Goal: Information Seeking & Learning: Learn about a topic

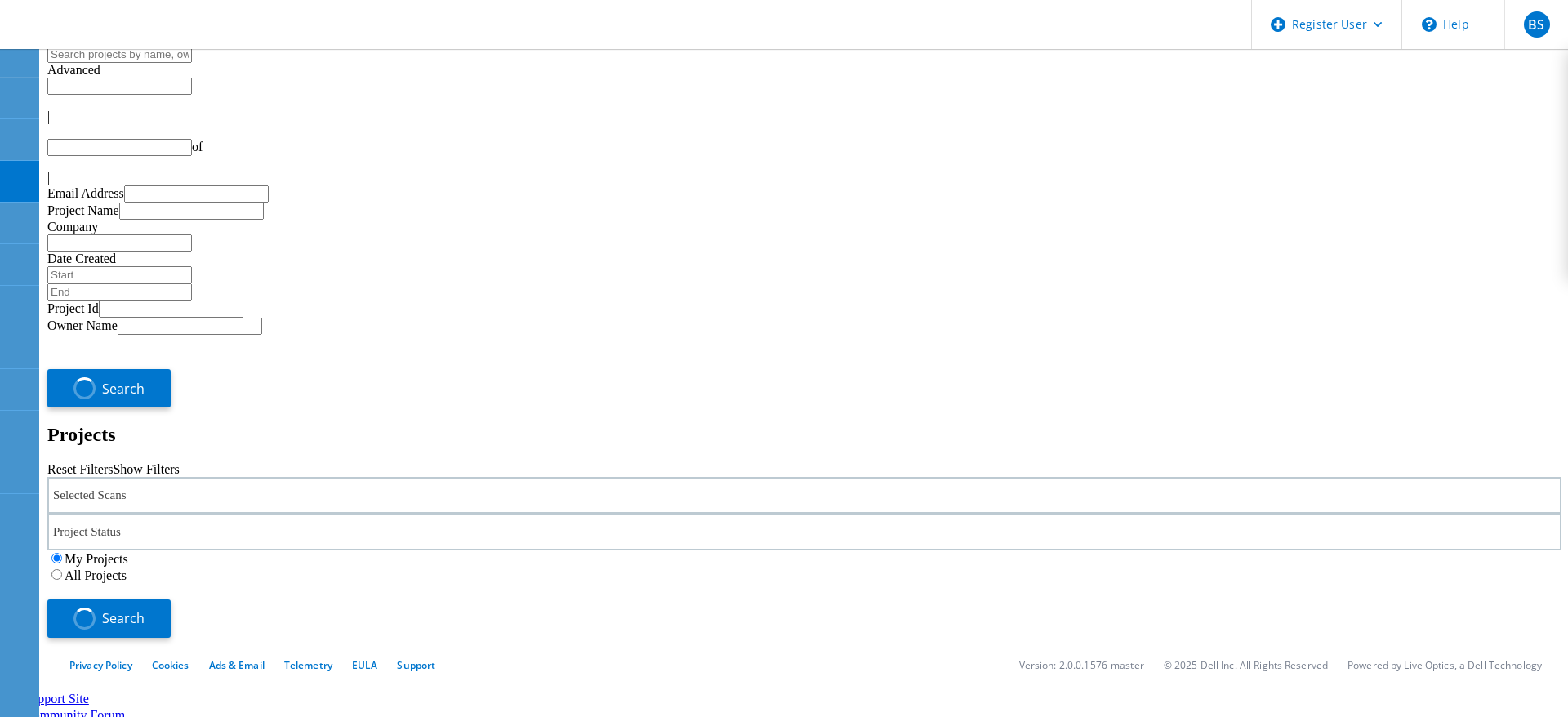
type input "1"
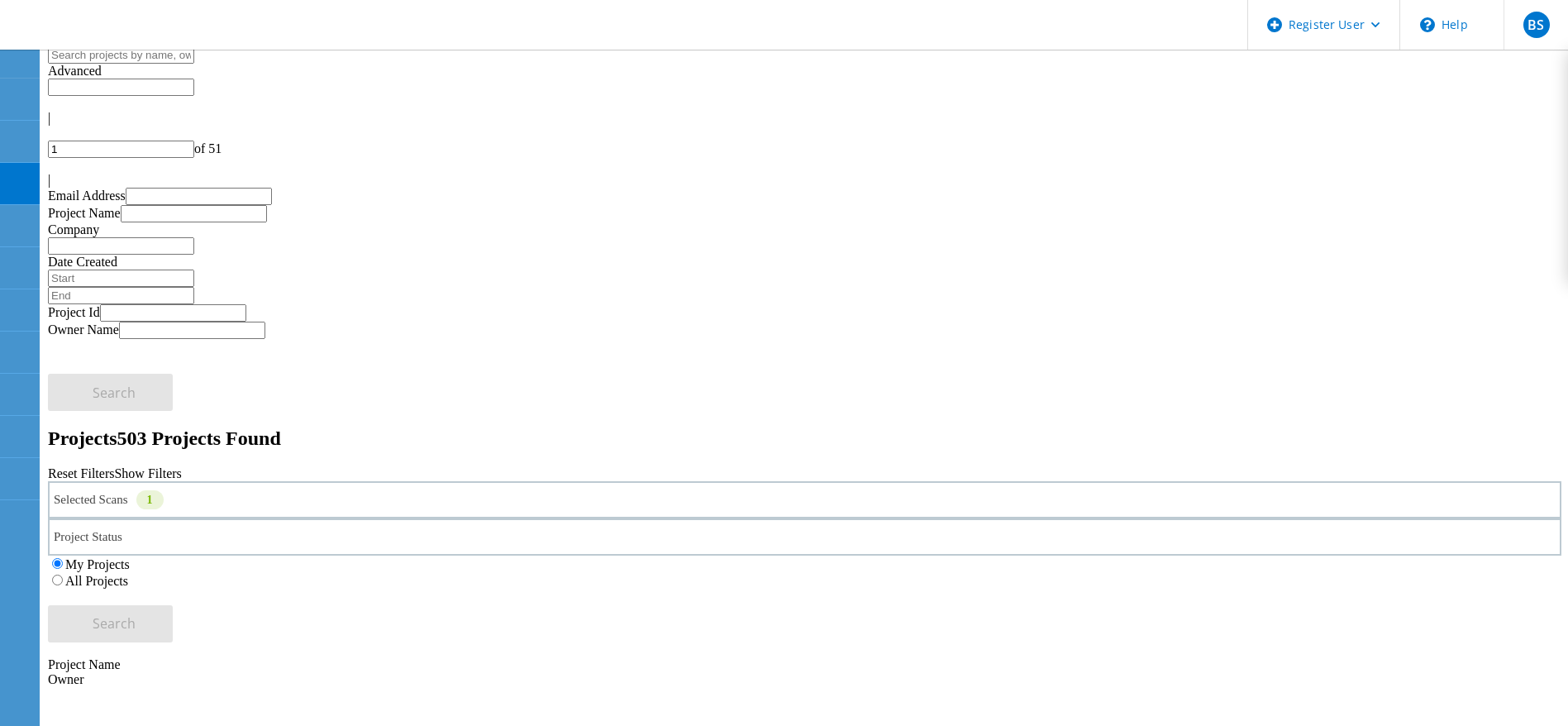
click at [194, 481] on div "Selected Scans 1" at bounding box center [804, 500] width 1513 height 37
click at [120, 488] on label "SC" at bounding box center [111, 495] width 17 height 14
click at [100, 488] on input "SC" at bounding box center [95, 493] width 11 height 11
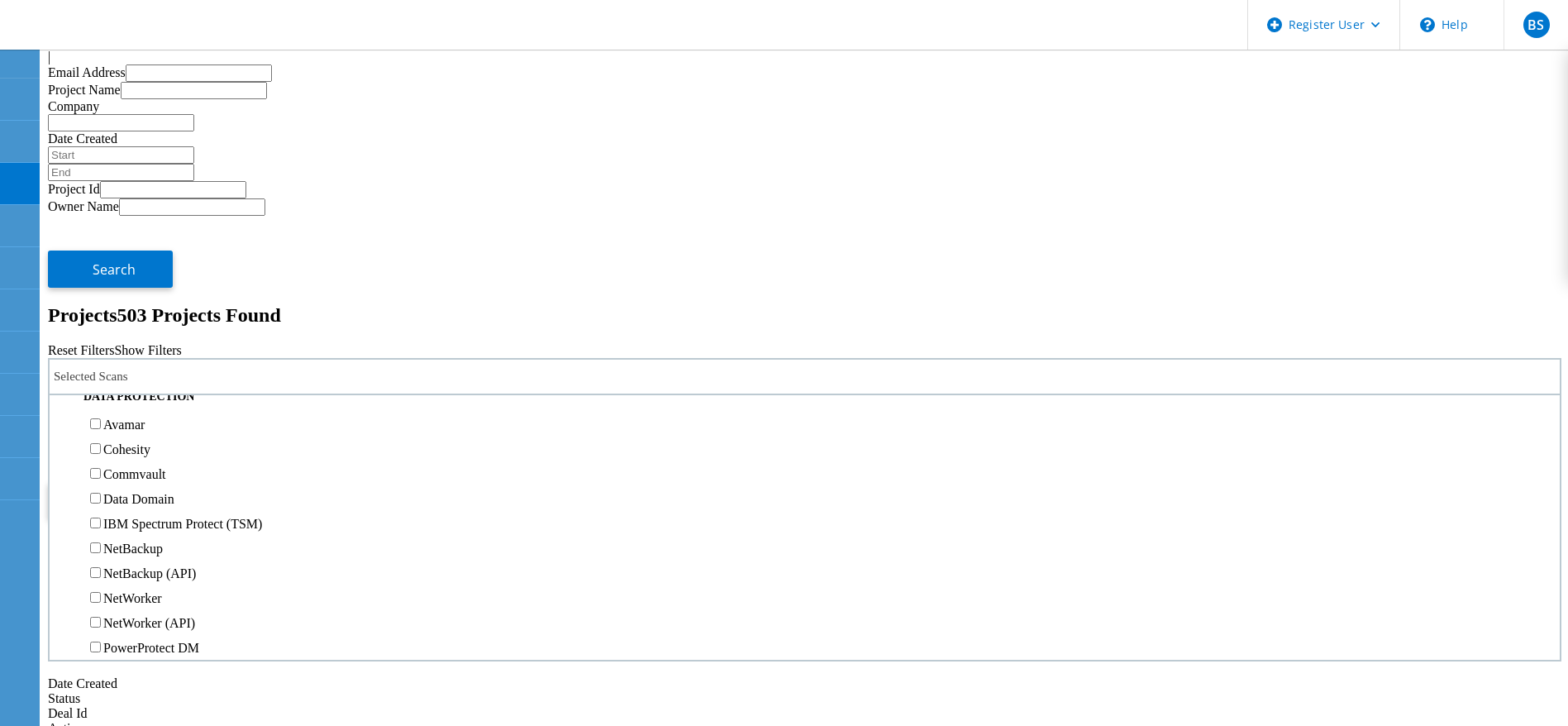
scroll to position [677, 0]
click at [141, 233] on label "NetApp" at bounding box center [124, 241] width 42 height 14
click at [100, 233] on input "NetApp" at bounding box center [95, 239] width 11 height 11
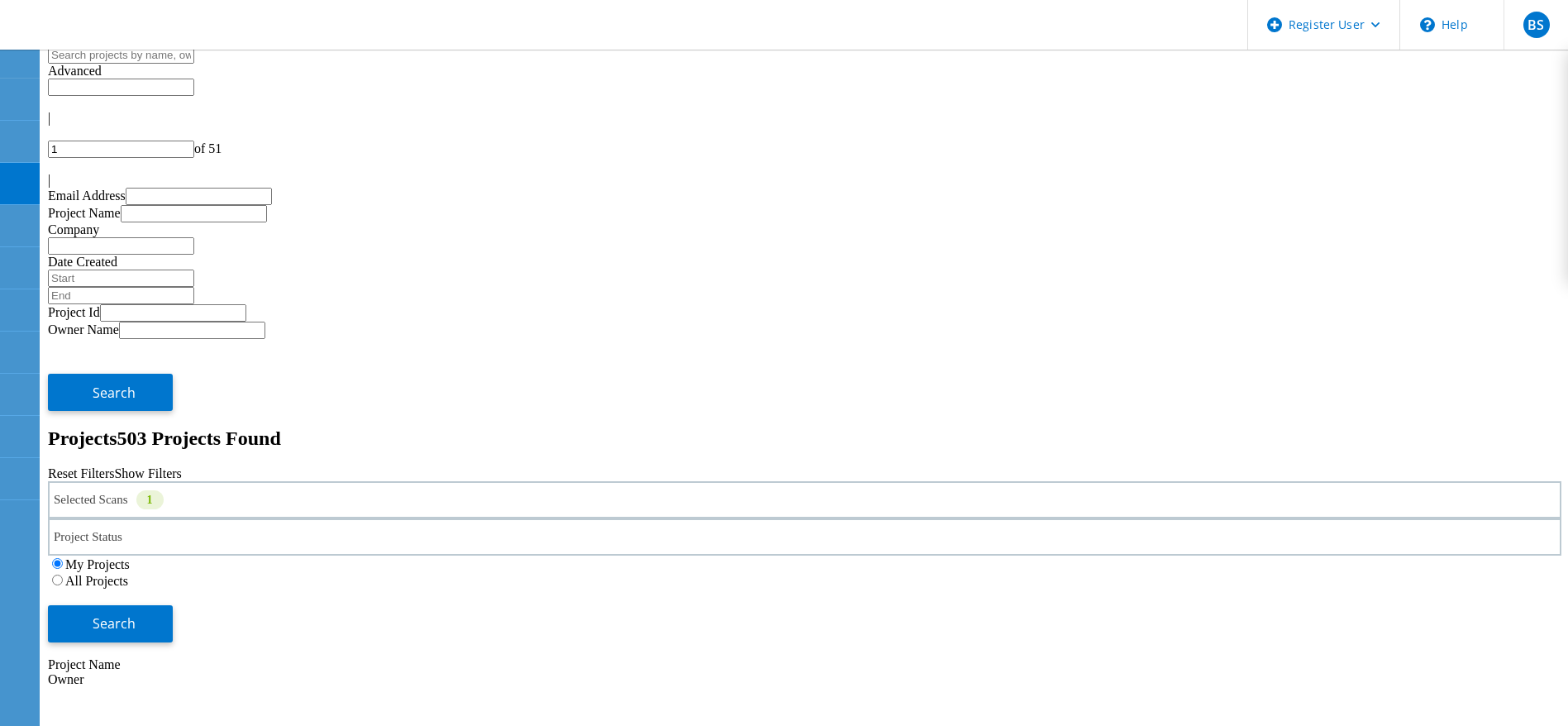
drag, startPoint x: 1033, startPoint y: 234, endPoint x: 1024, endPoint y: 225, distance: 12.7
click at [1024, 572] on div "All Projects" at bounding box center [804, 580] width 1513 height 17
click at [128, 574] on label "All Projects" at bounding box center [96, 581] width 63 height 14
click at [63, 574] on input "All Projects" at bounding box center [57, 580] width 11 height 11
click at [173, 605] on button "Search" at bounding box center [110, 624] width 125 height 37
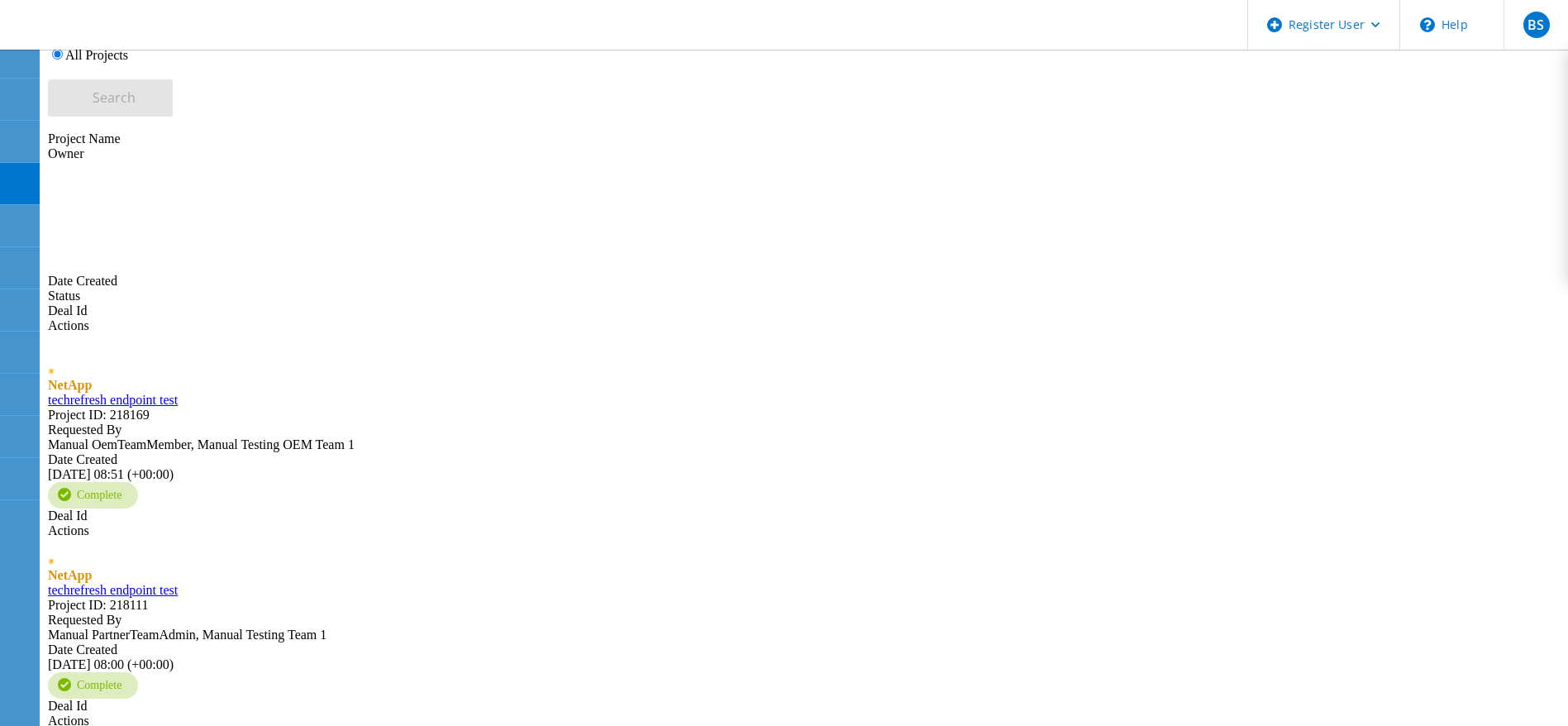
scroll to position [554, 0]
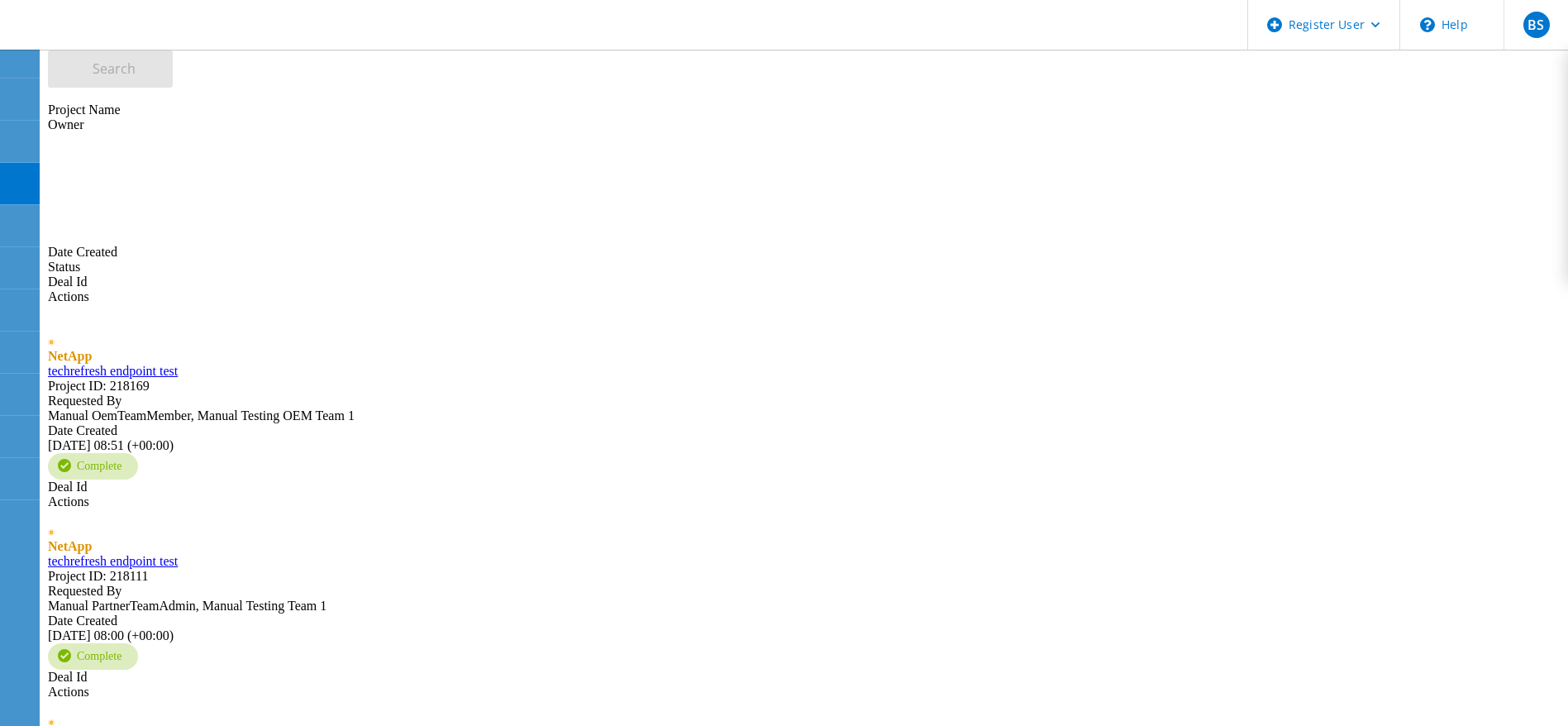
type input "4"
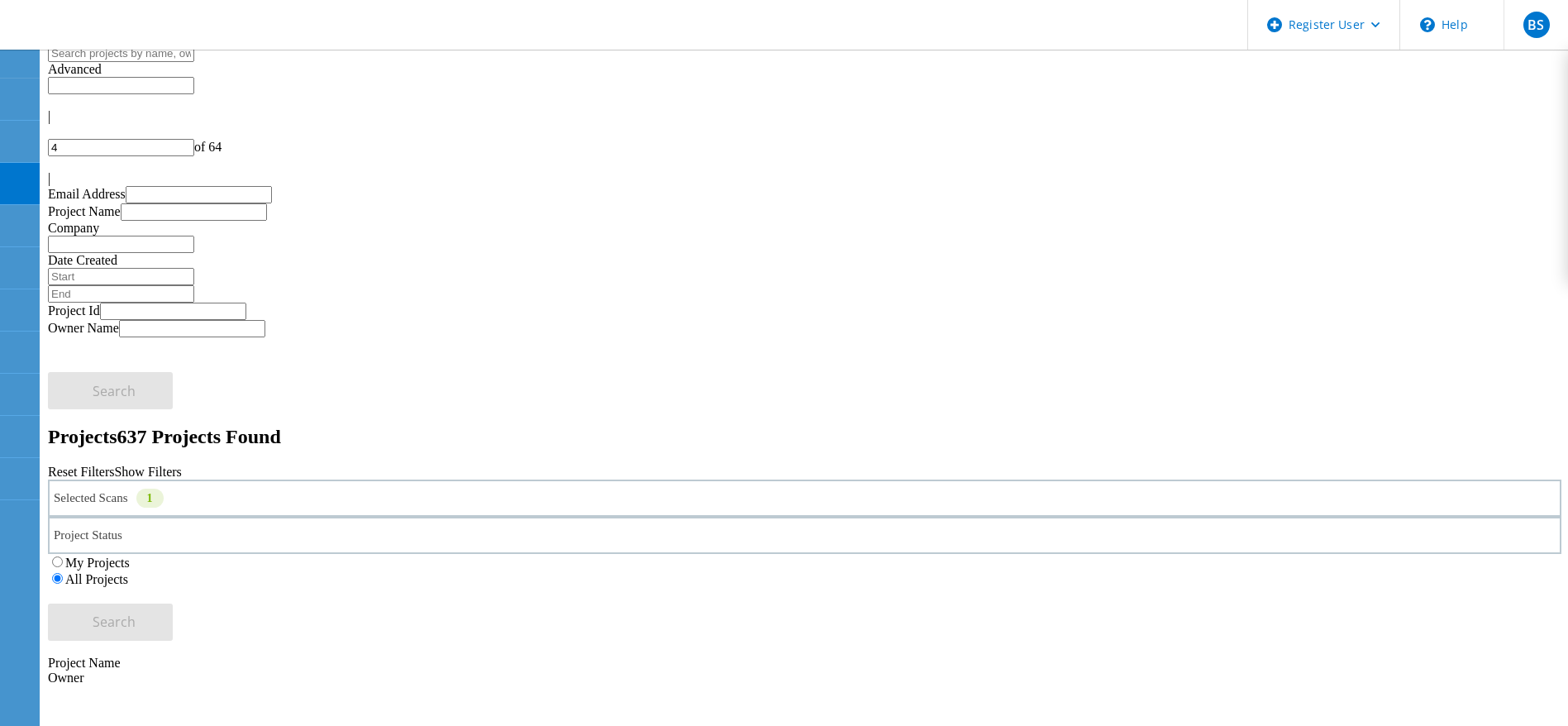
scroll to position [0, 0]
click at [194, 63] on input "text" at bounding box center [121, 56] width 146 height 18
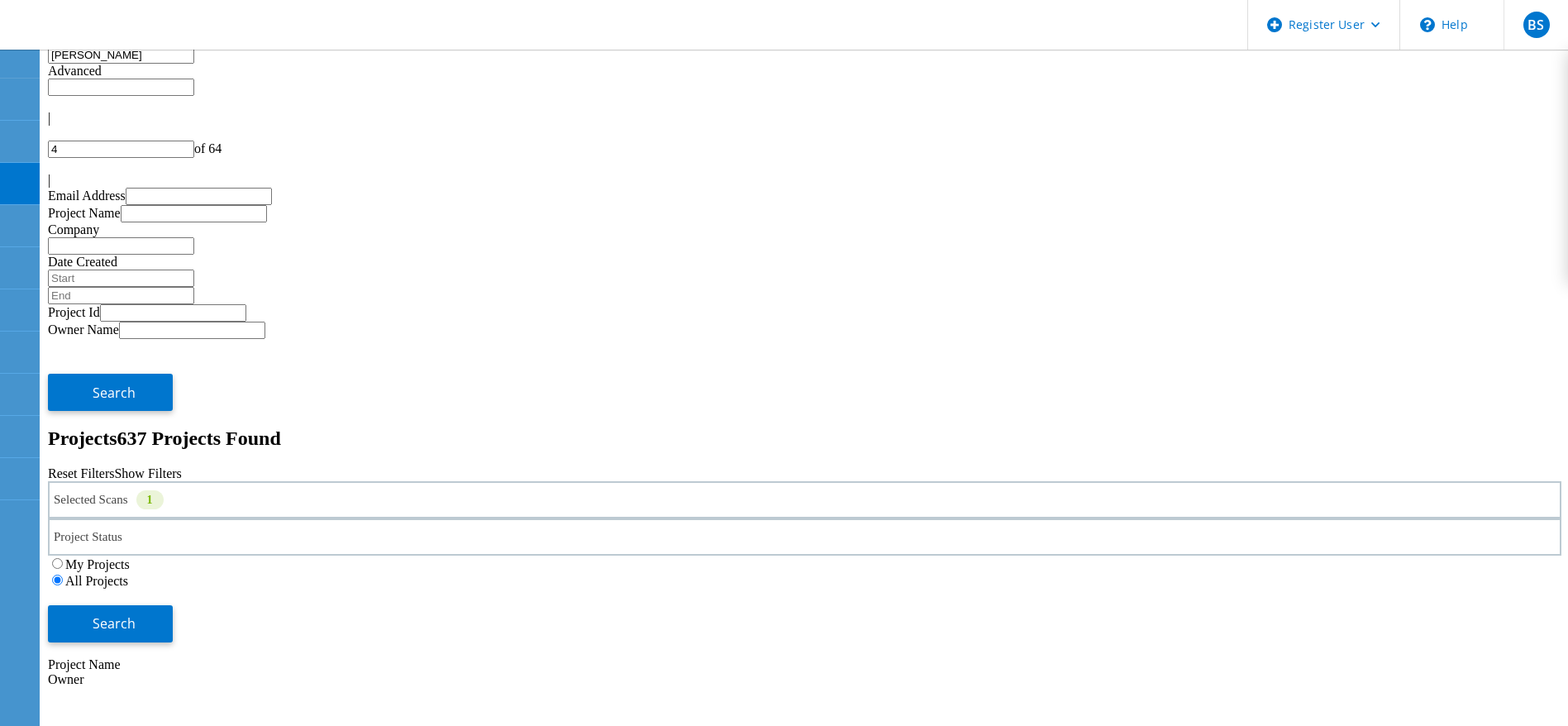
type input "menna"
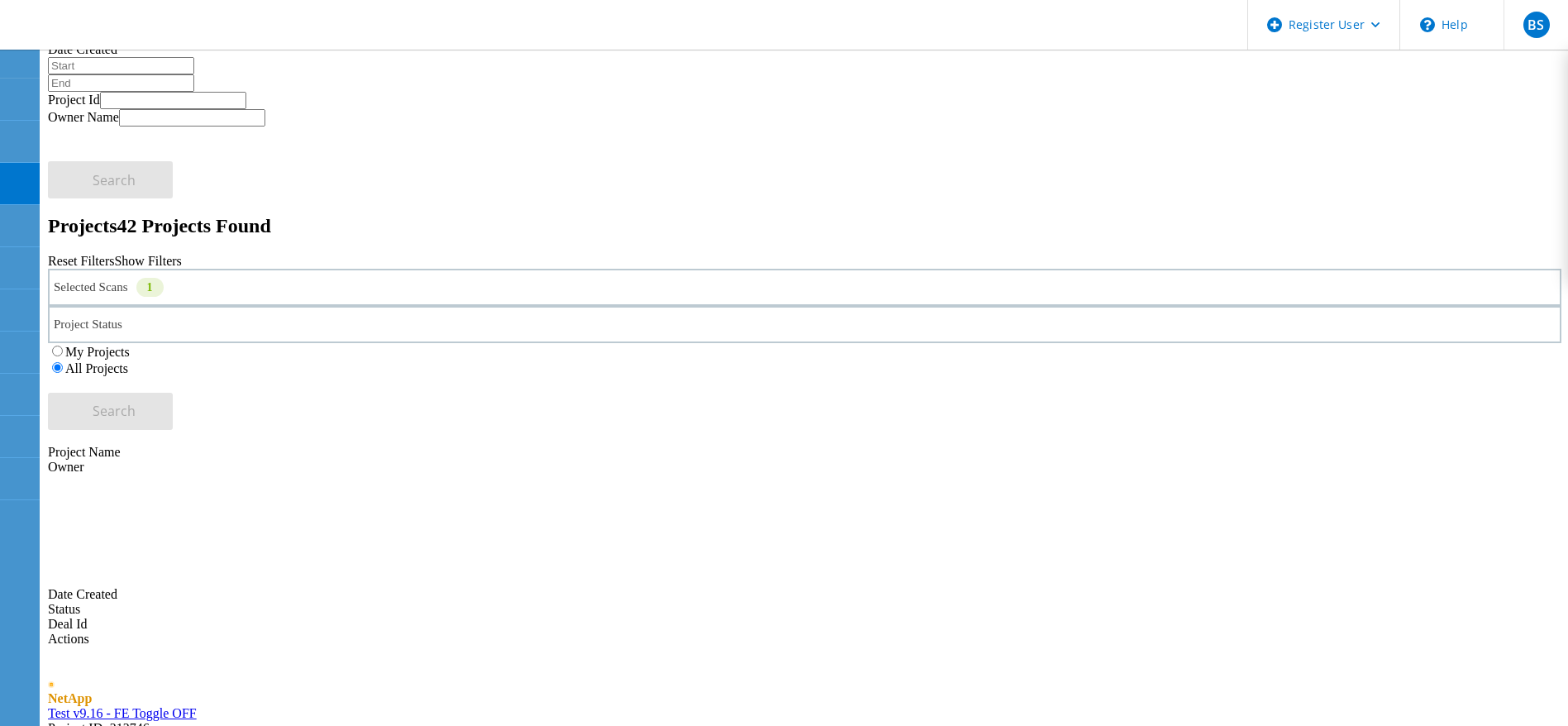
scroll to position [216, 0]
drag, startPoint x: 344, startPoint y: 641, endPoint x: 1420, endPoint y: 78, distance: 1214.4
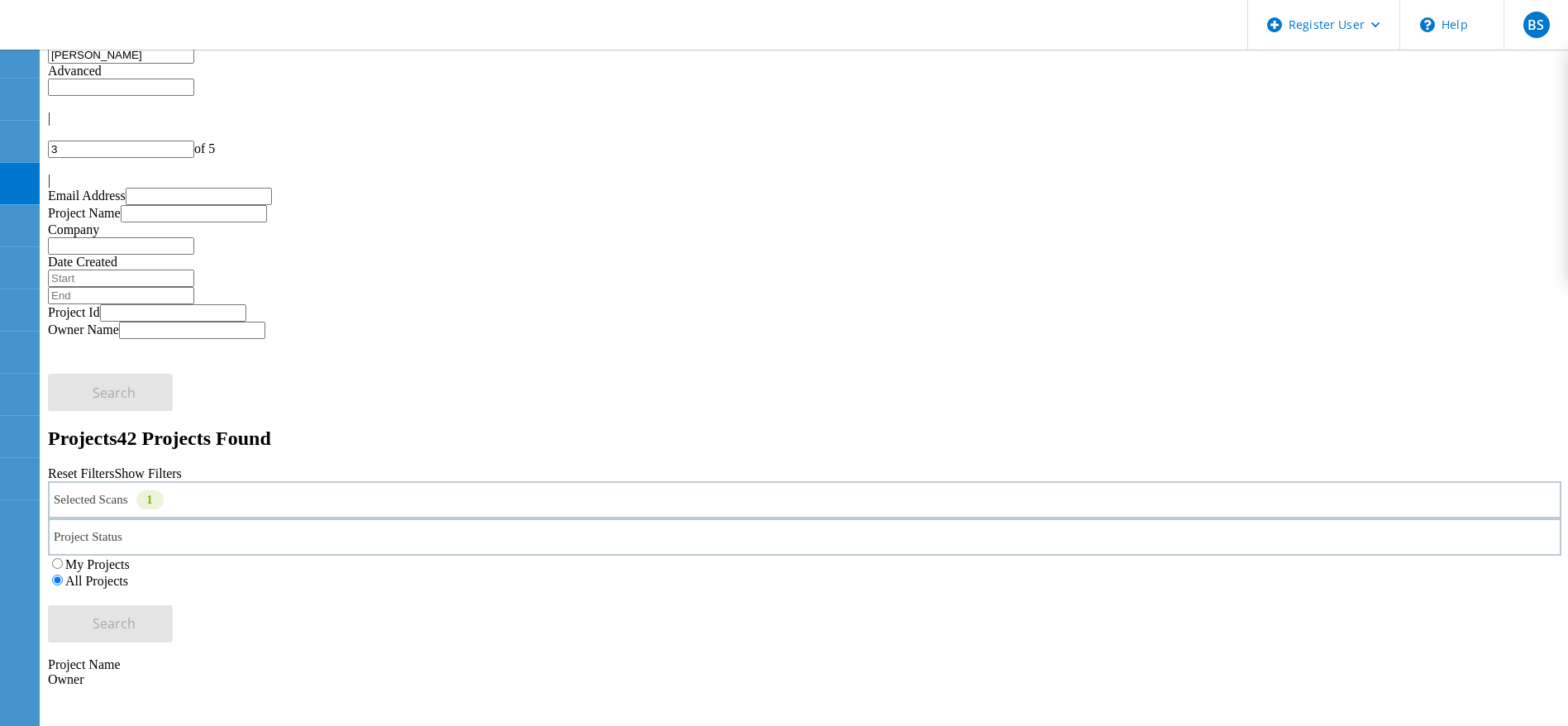
type input "3"
type input "2"
click at [194, 140] on input "2" at bounding box center [121, 149] width 146 height 18
type input "3"
type input "1"
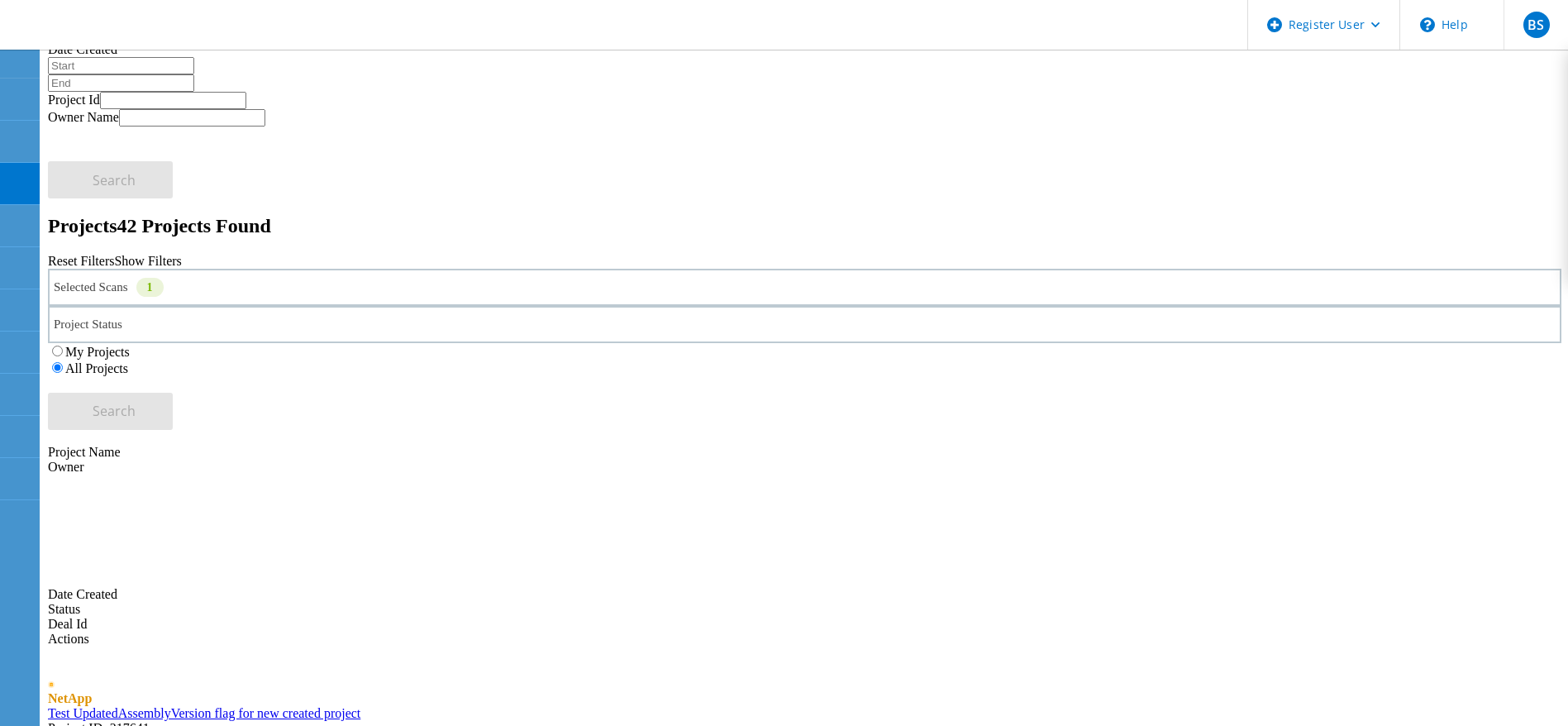
scroll to position [220, 0]
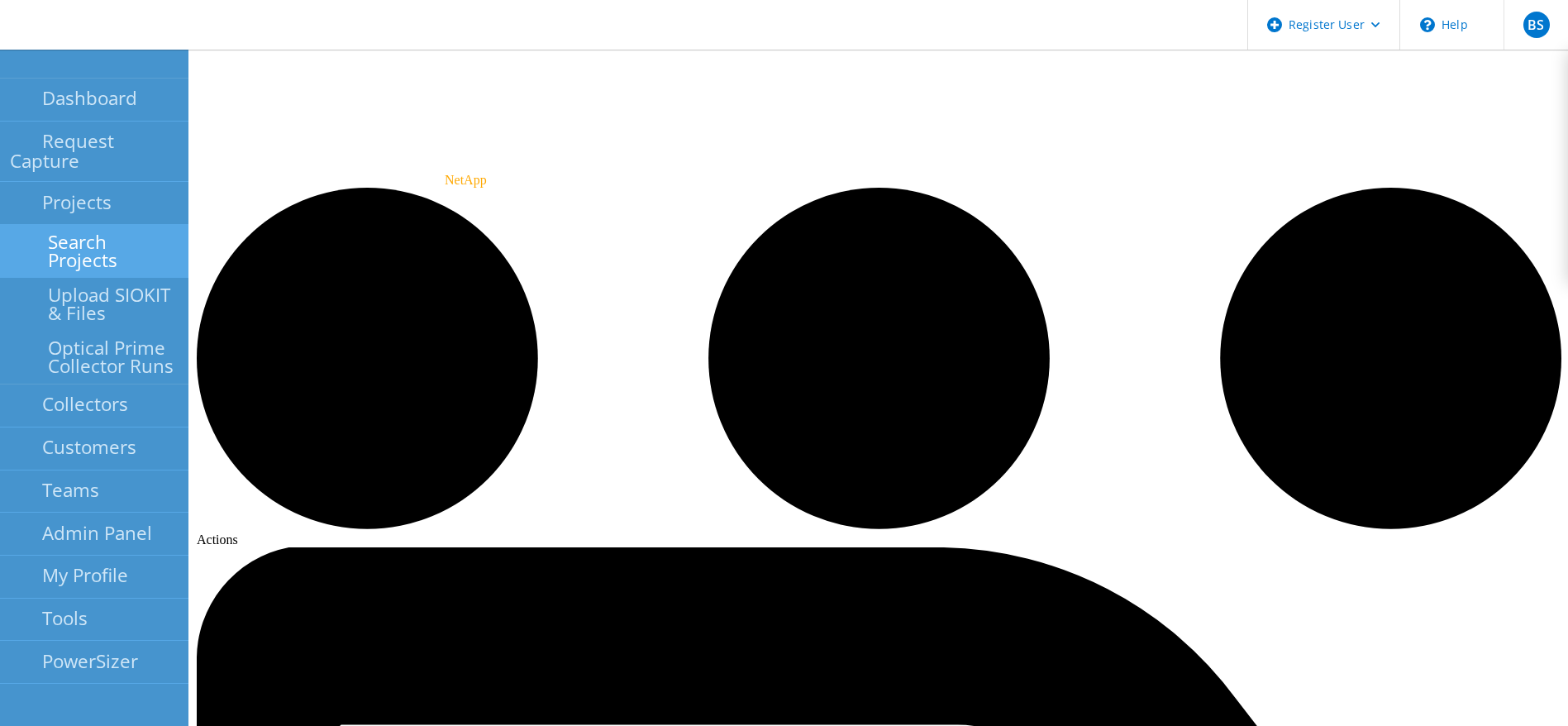
click at [28, 225] on link "Search Projects" at bounding box center [94, 251] width 189 height 53
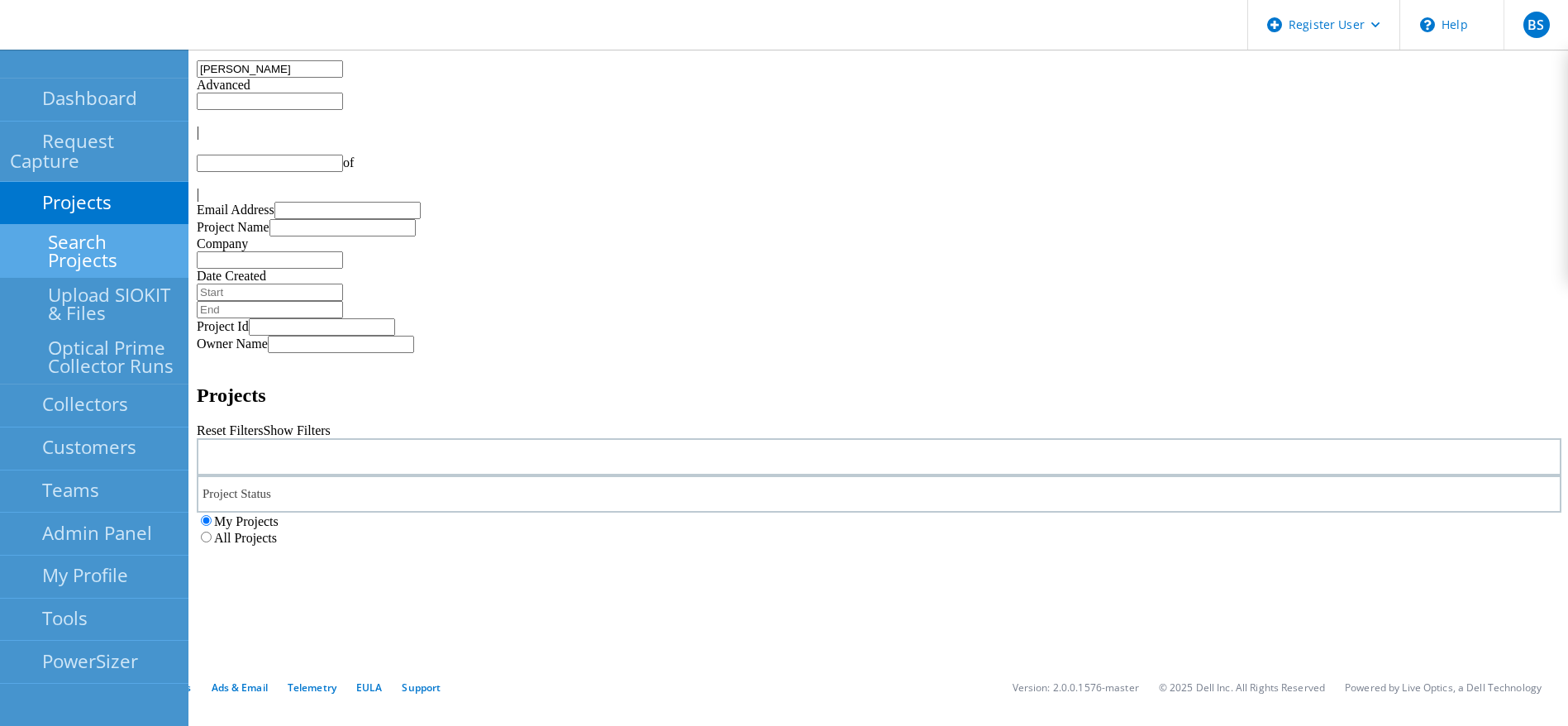
type input "1"
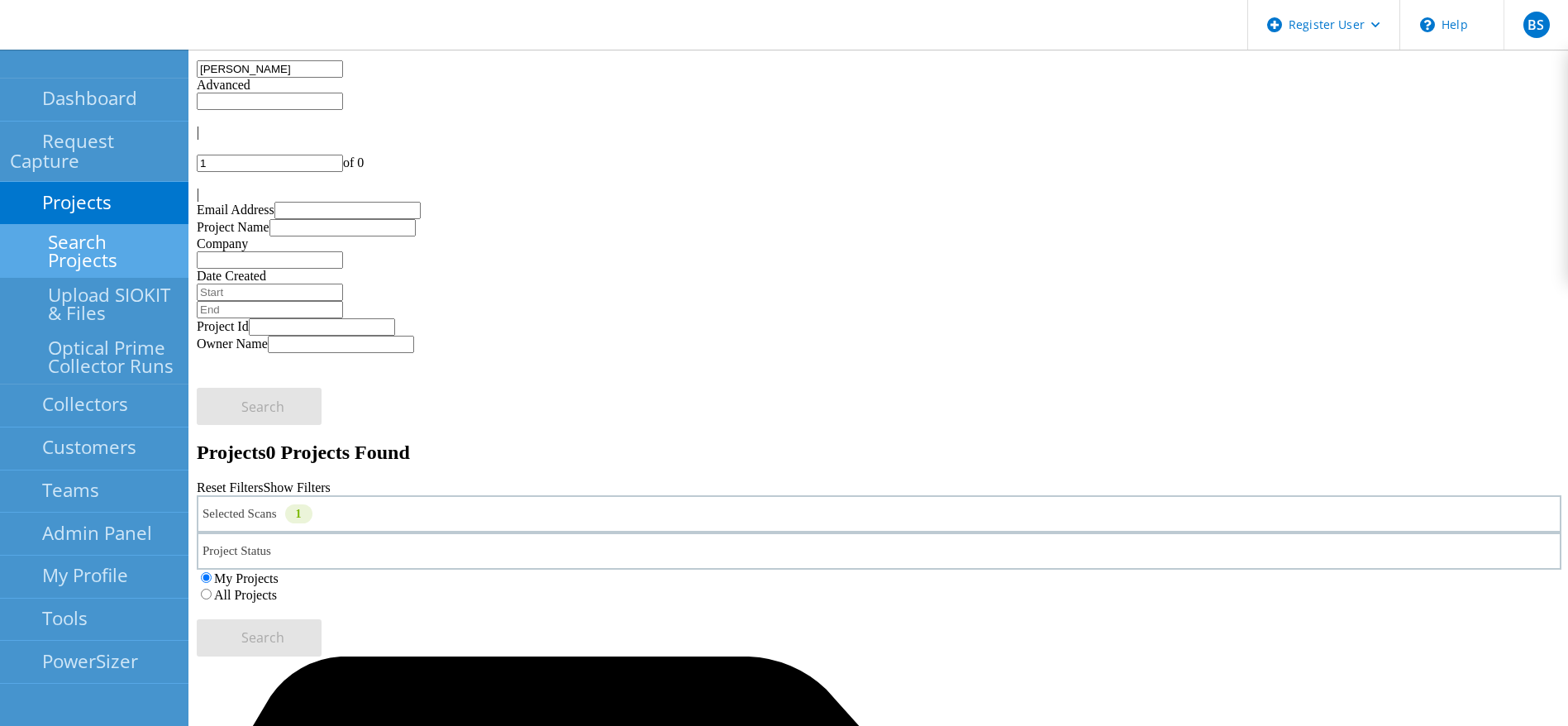
click at [552, 495] on div "Selected Scans 1" at bounding box center [878, 514] width 1365 height 37
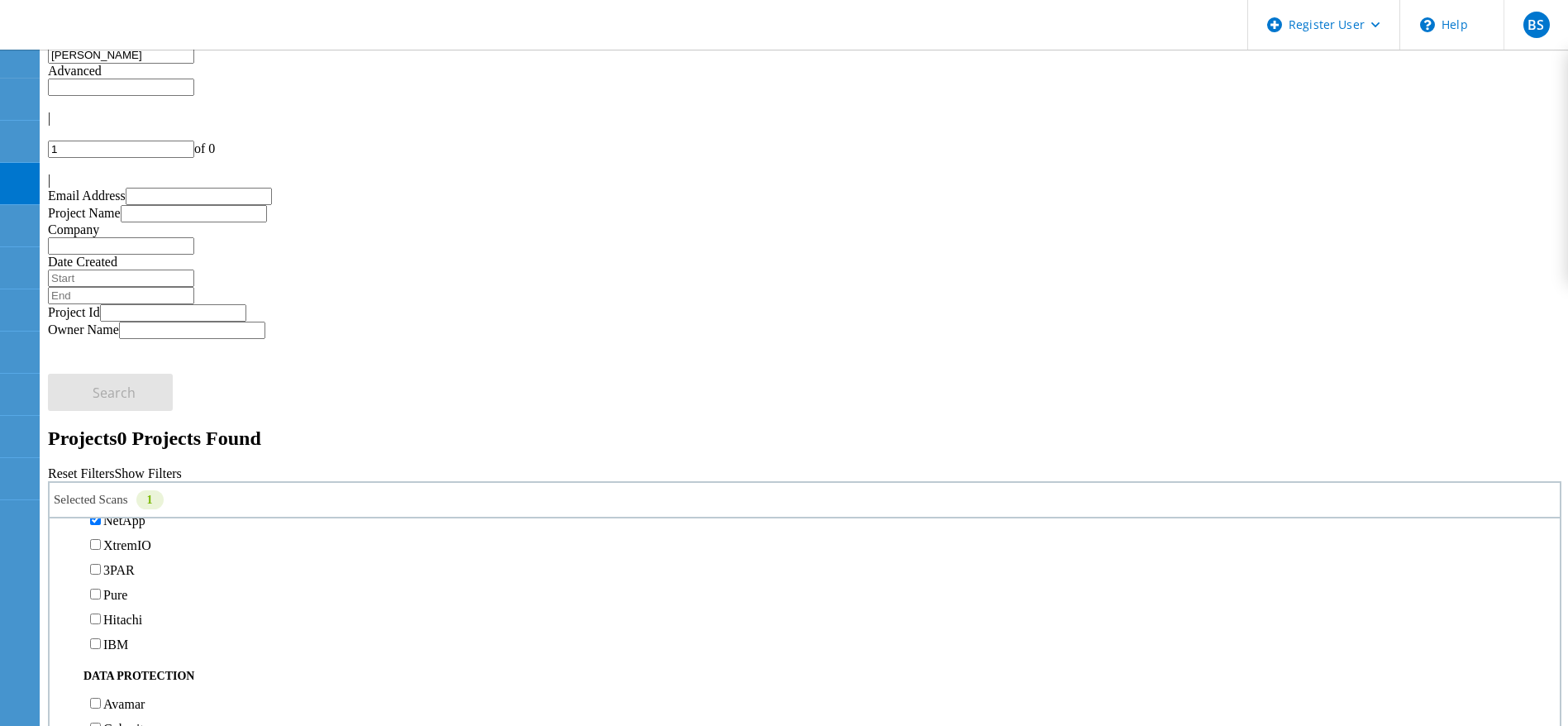
scroll to position [522, 0]
click at [145, 511] on label "NetApp" at bounding box center [124, 518] width 42 height 14
click at [100, 512] on input "NetApp" at bounding box center [95, 517] width 11 height 11
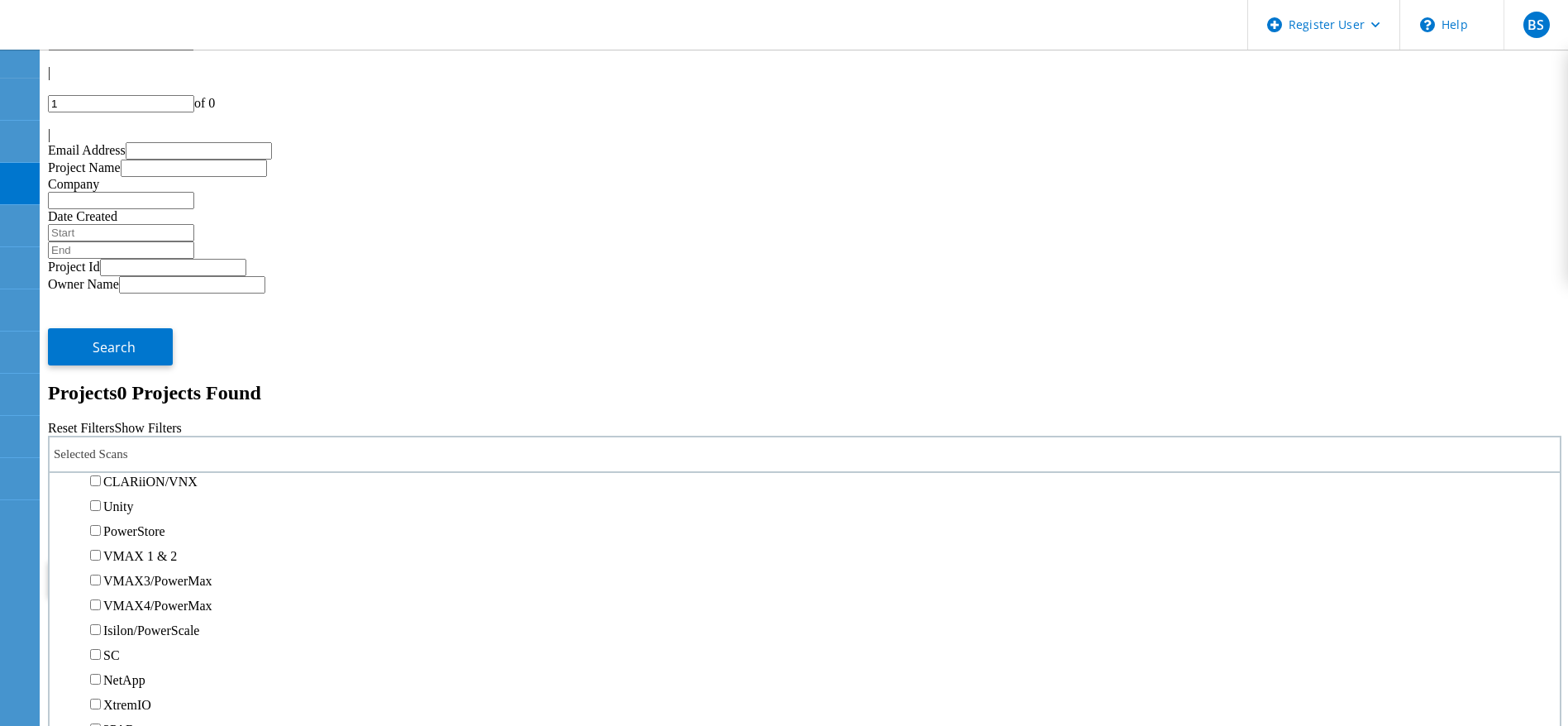
scroll to position [335, 0]
click at [133, 479] on label "Unity" at bounding box center [118, 486] width 30 height 14
click at [100, 480] on input "Unity" at bounding box center [95, 485] width 11 height 11
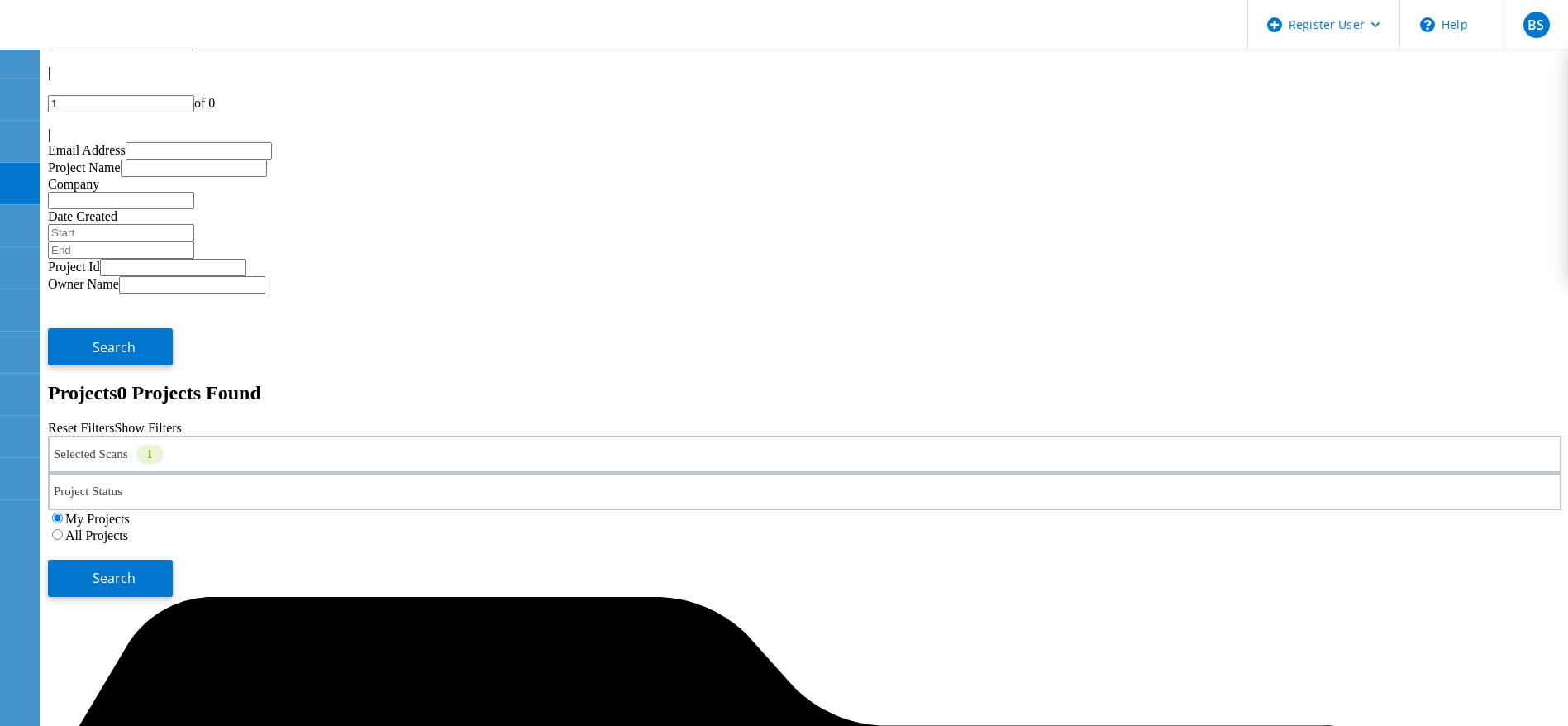
click at [128, 528] on label "All Projects" at bounding box center [96, 535] width 63 height 14
click at [63, 529] on input "All Projects" at bounding box center [57, 534] width 11 height 11
click at [173, 559] on button "Search" at bounding box center [110, 578] width 125 height 37
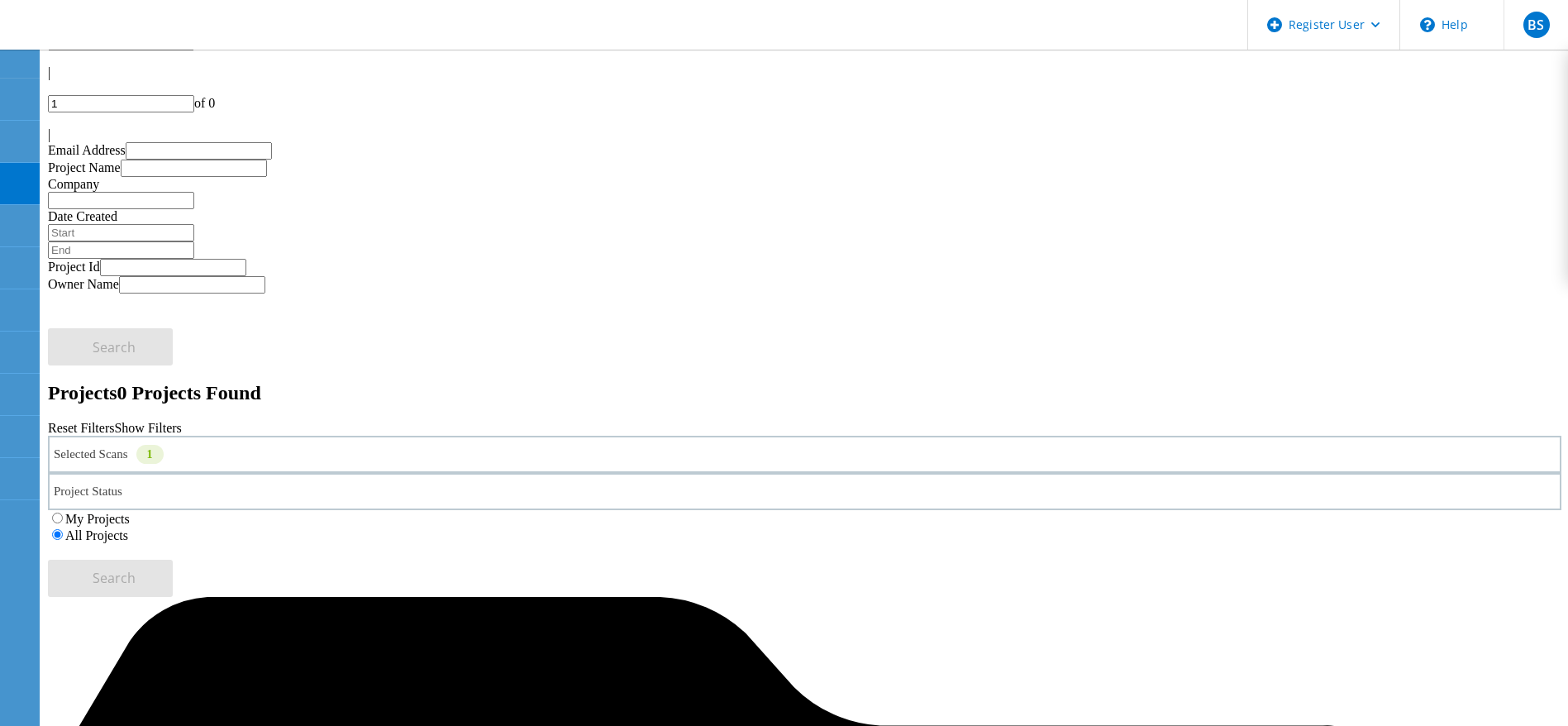
click at [194, 19] on input "menna" at bounding box center [121, 10] width 146 height 18
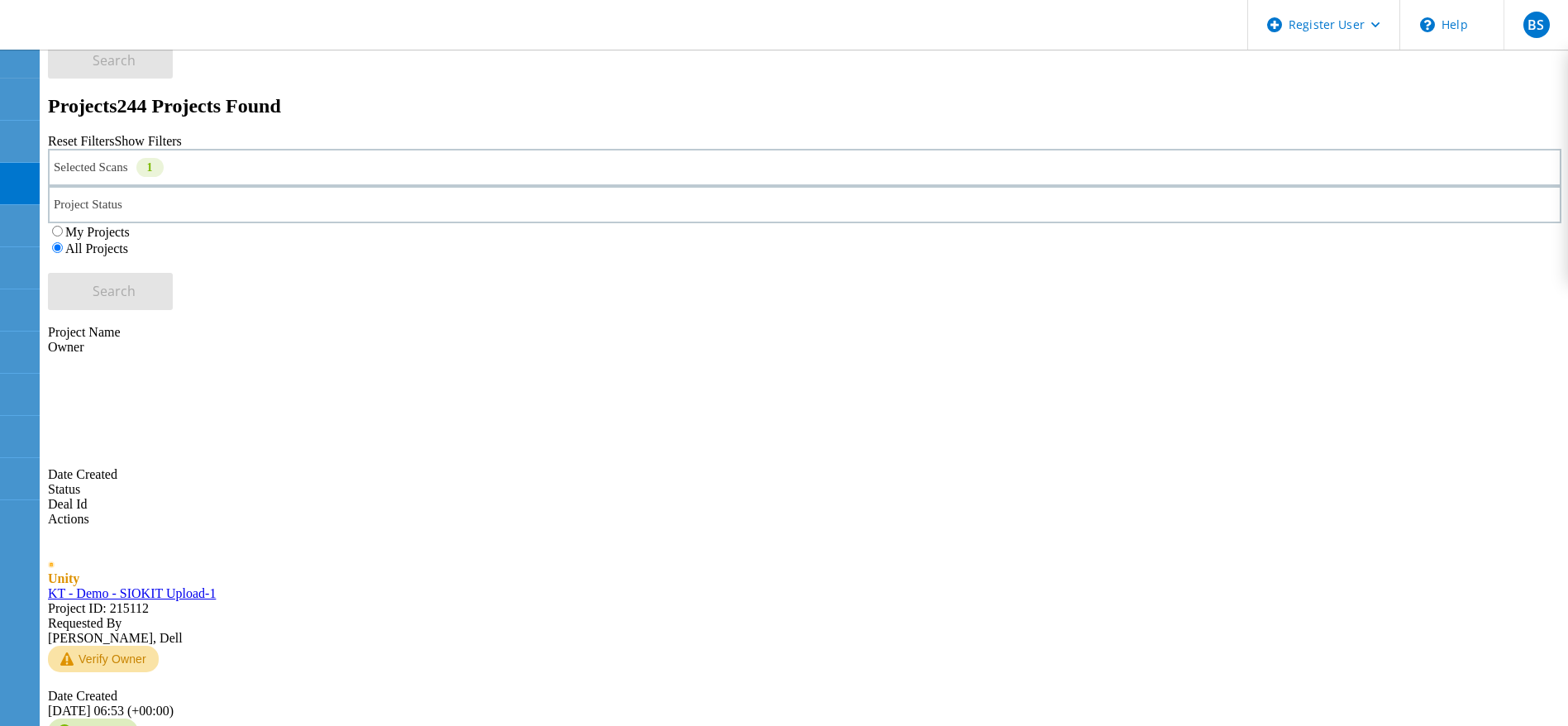
scroll to position [333, 0]
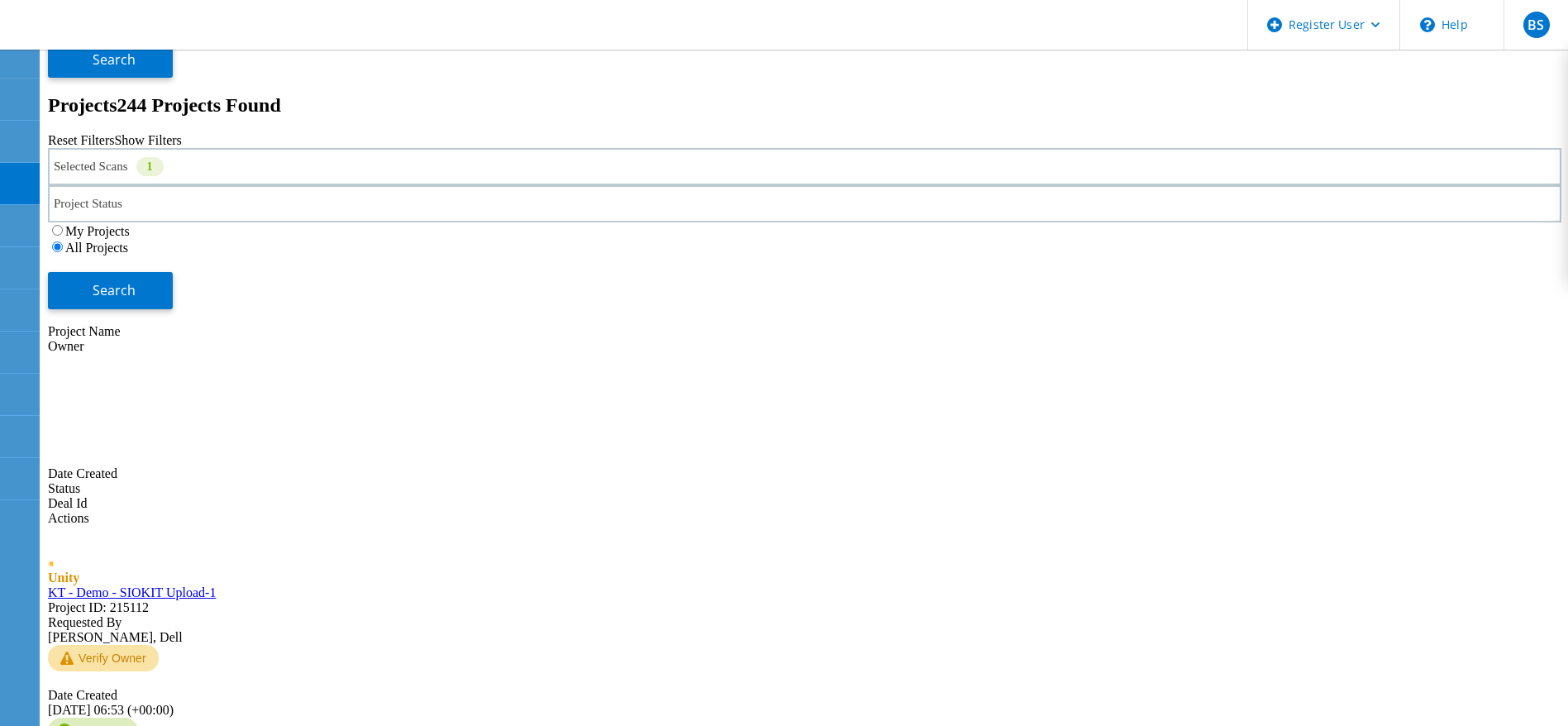
type input "\"
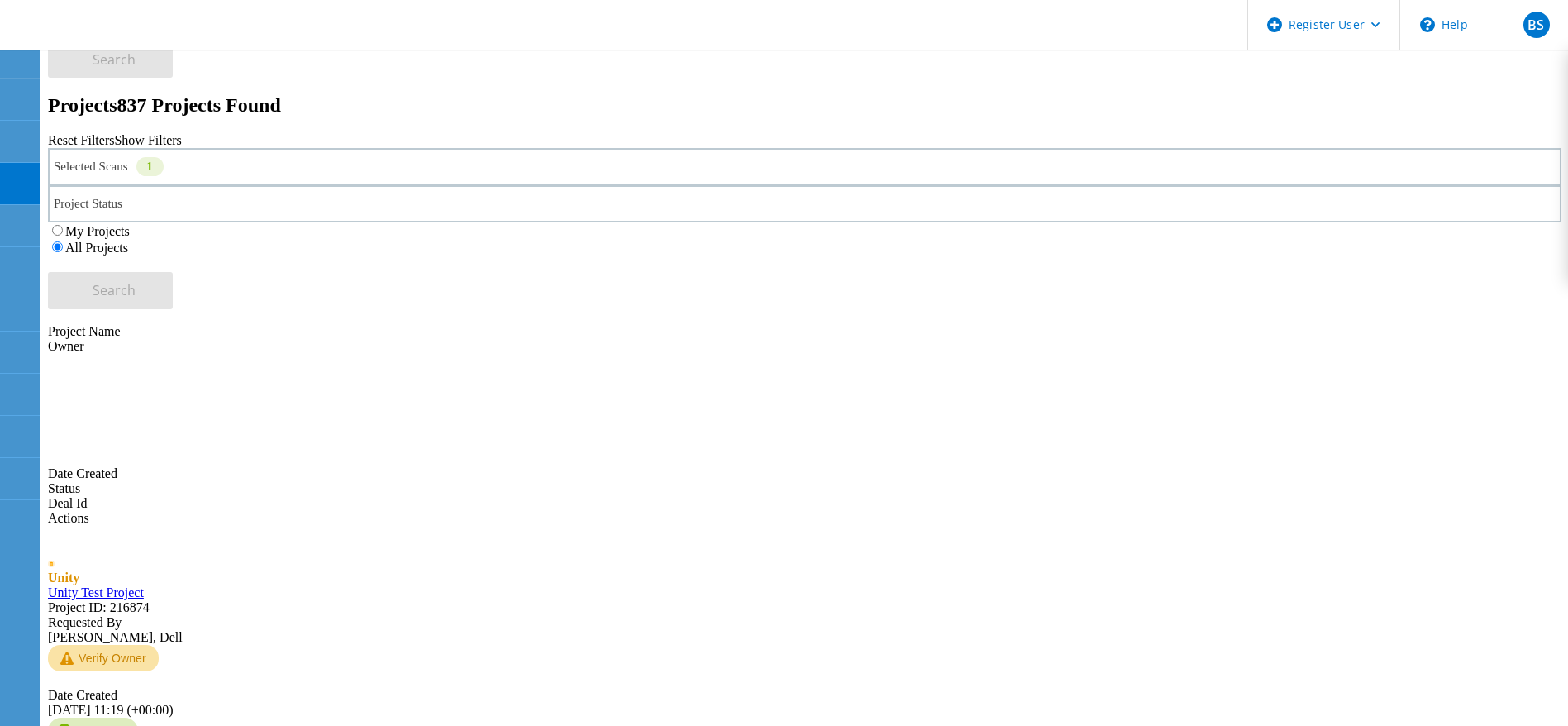
scroll to position [0, 0]
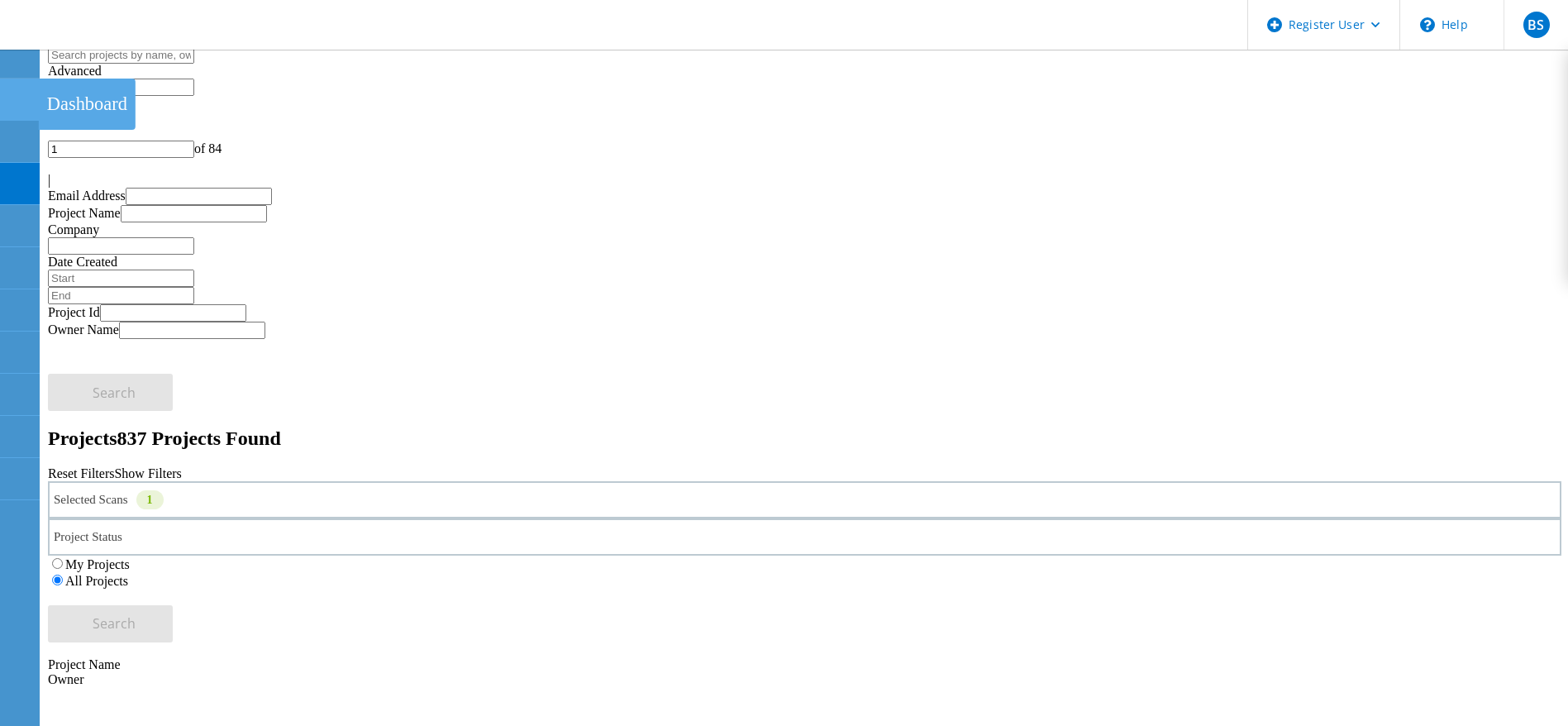
click at [19, 104] on div at bounding box center [18, 101] width 20 height 19
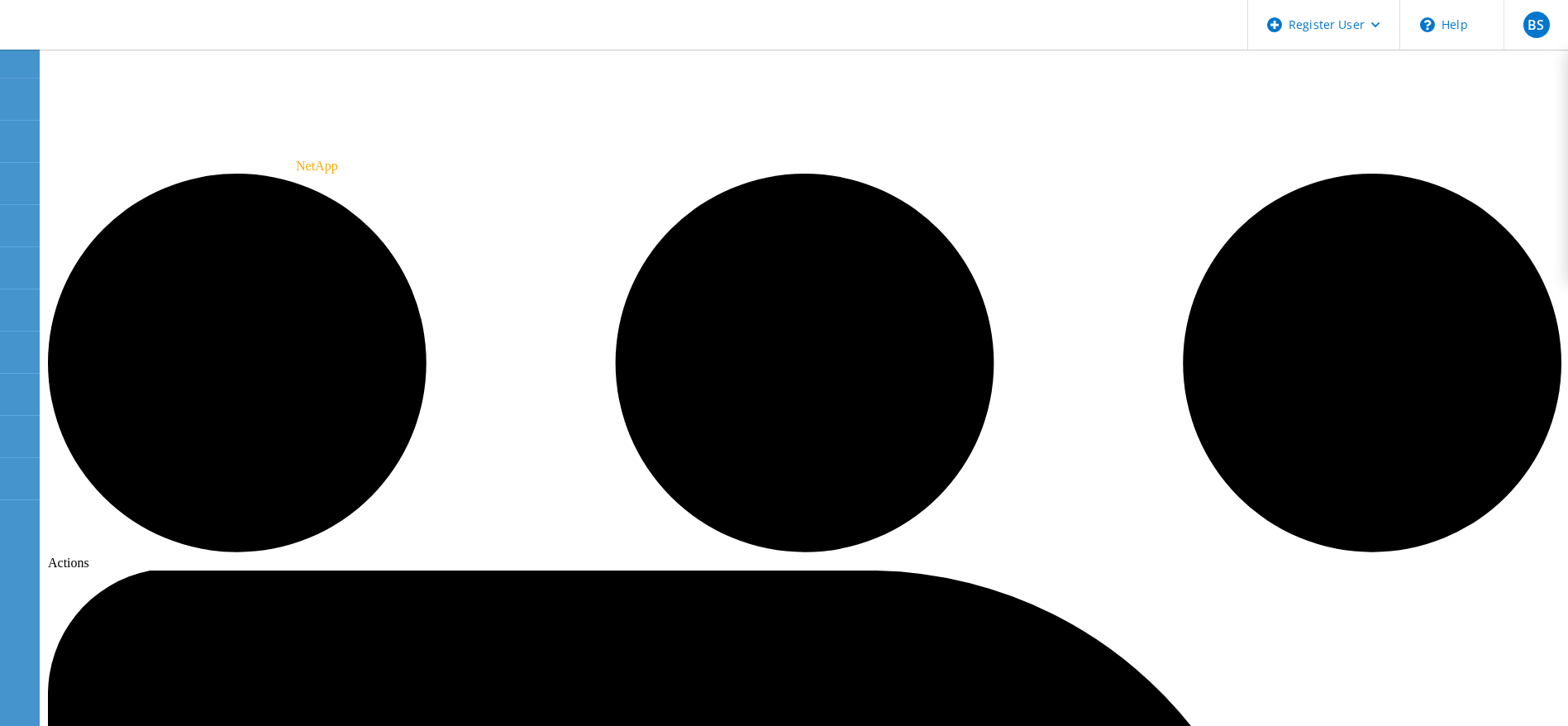
radio input "true"
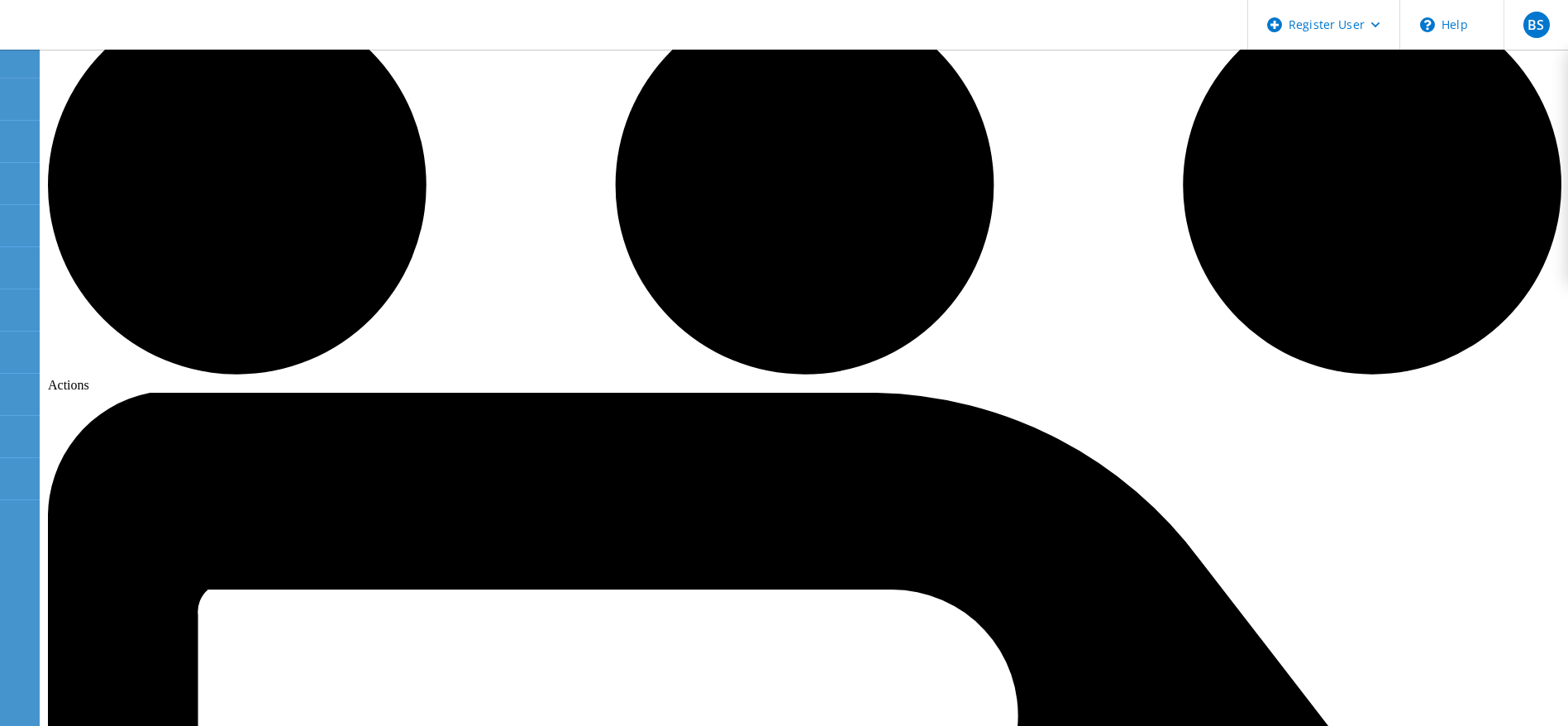
scroll to position [173, 0]
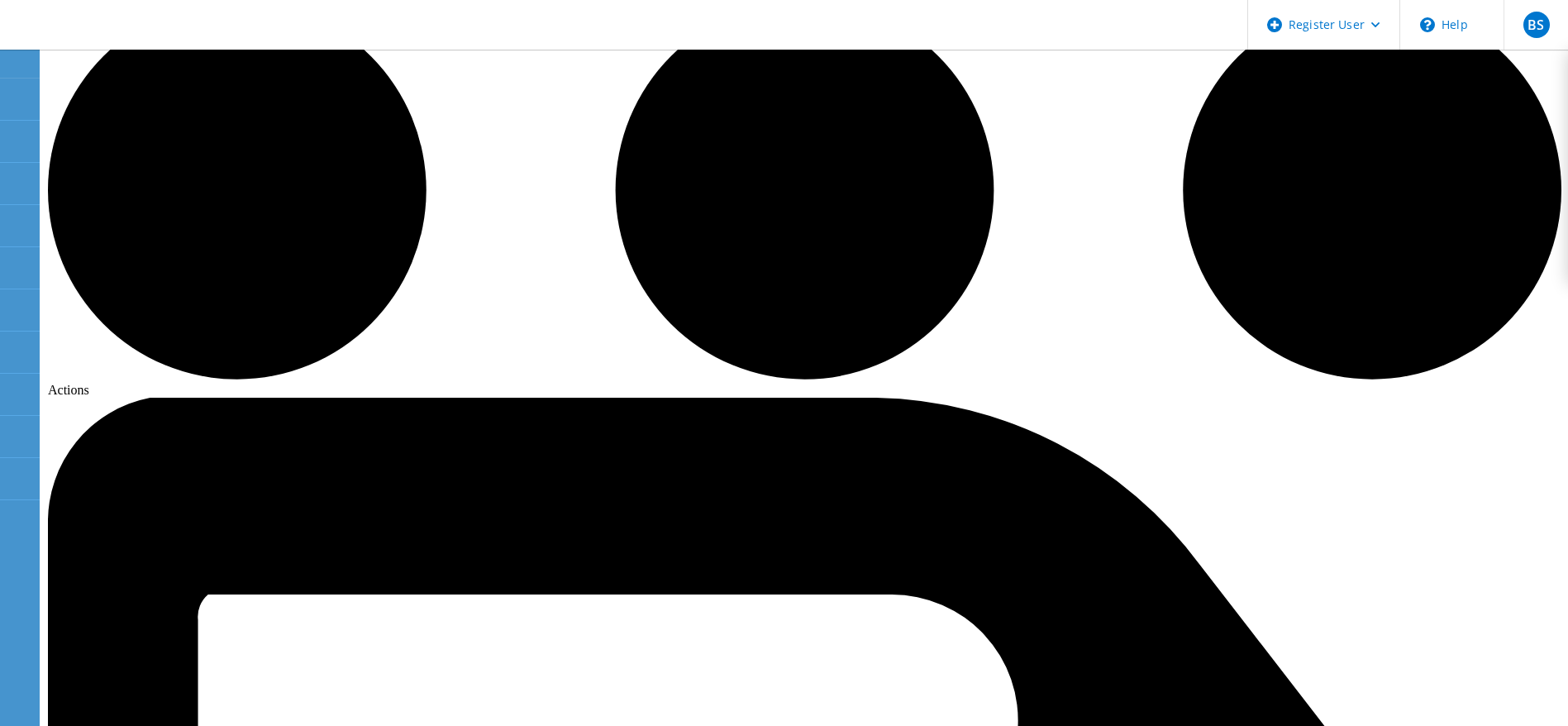
radio input "true"
radio input "false"
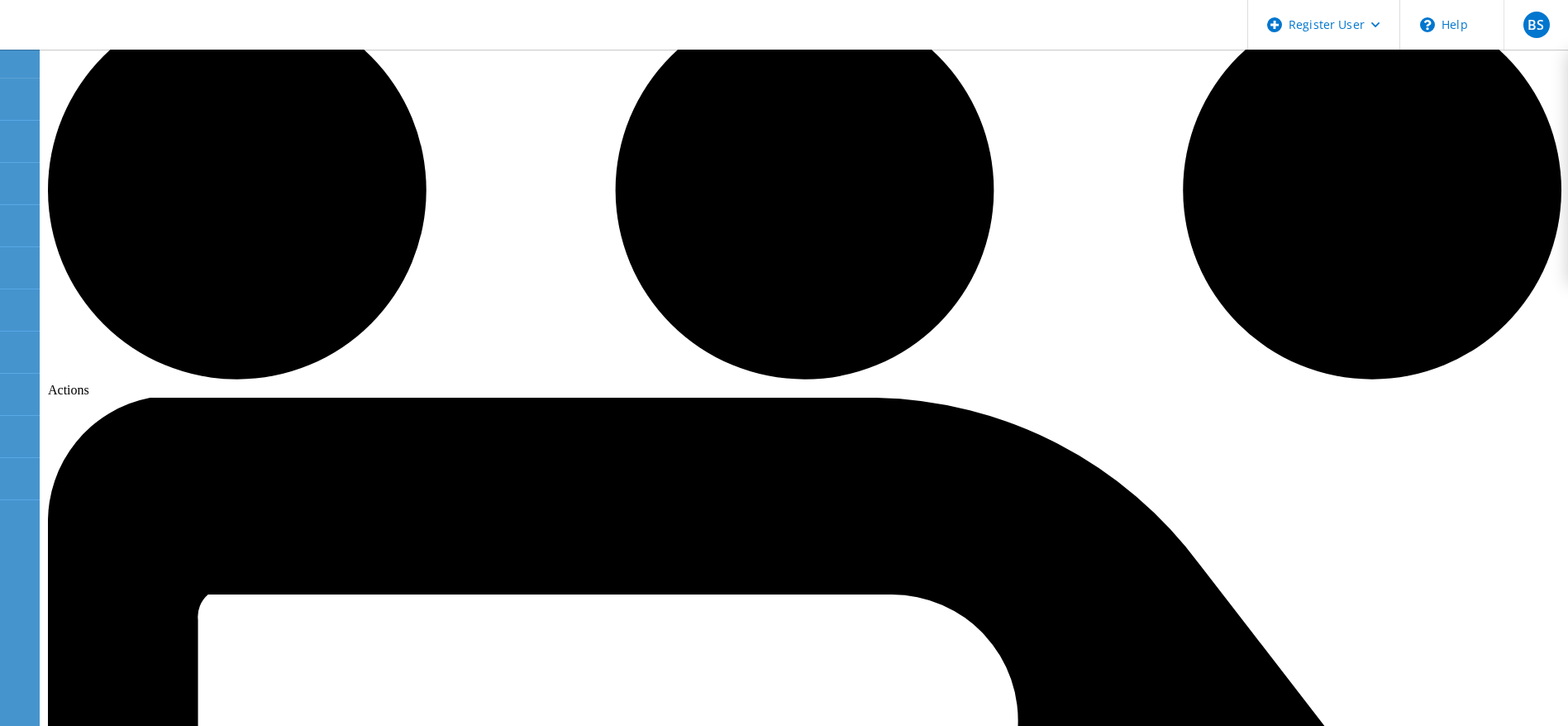
radio input "true"
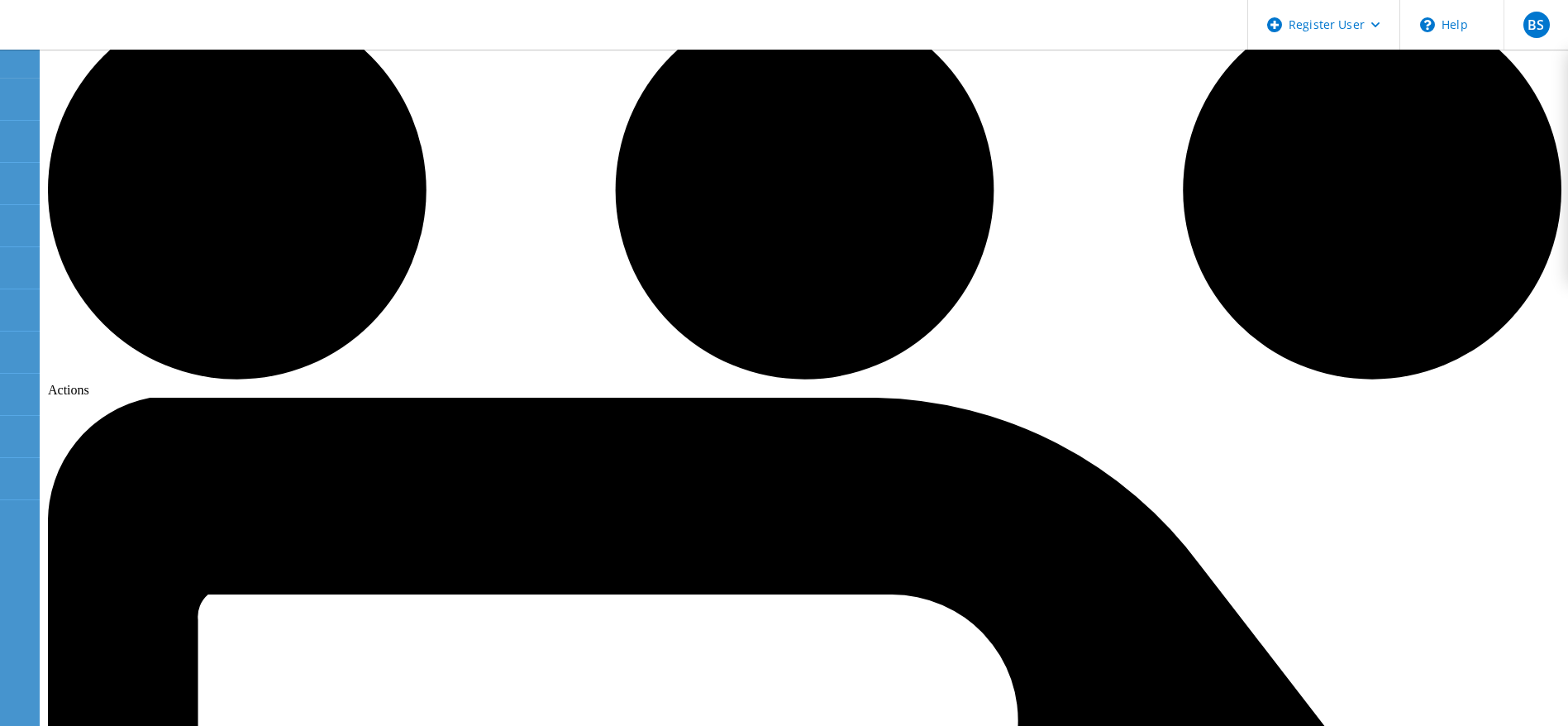
radio input "true"
radio input "false"
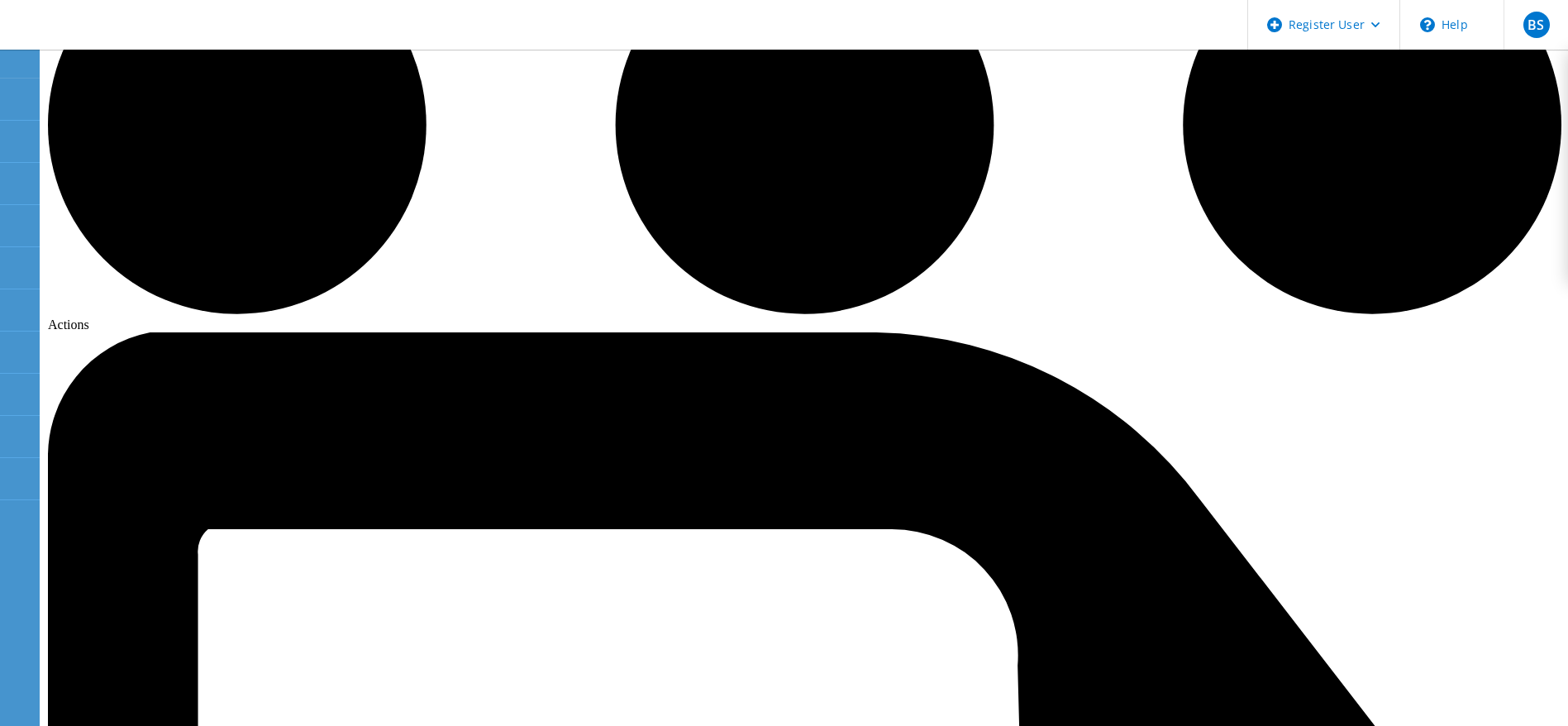
scroll to position [0, 0]
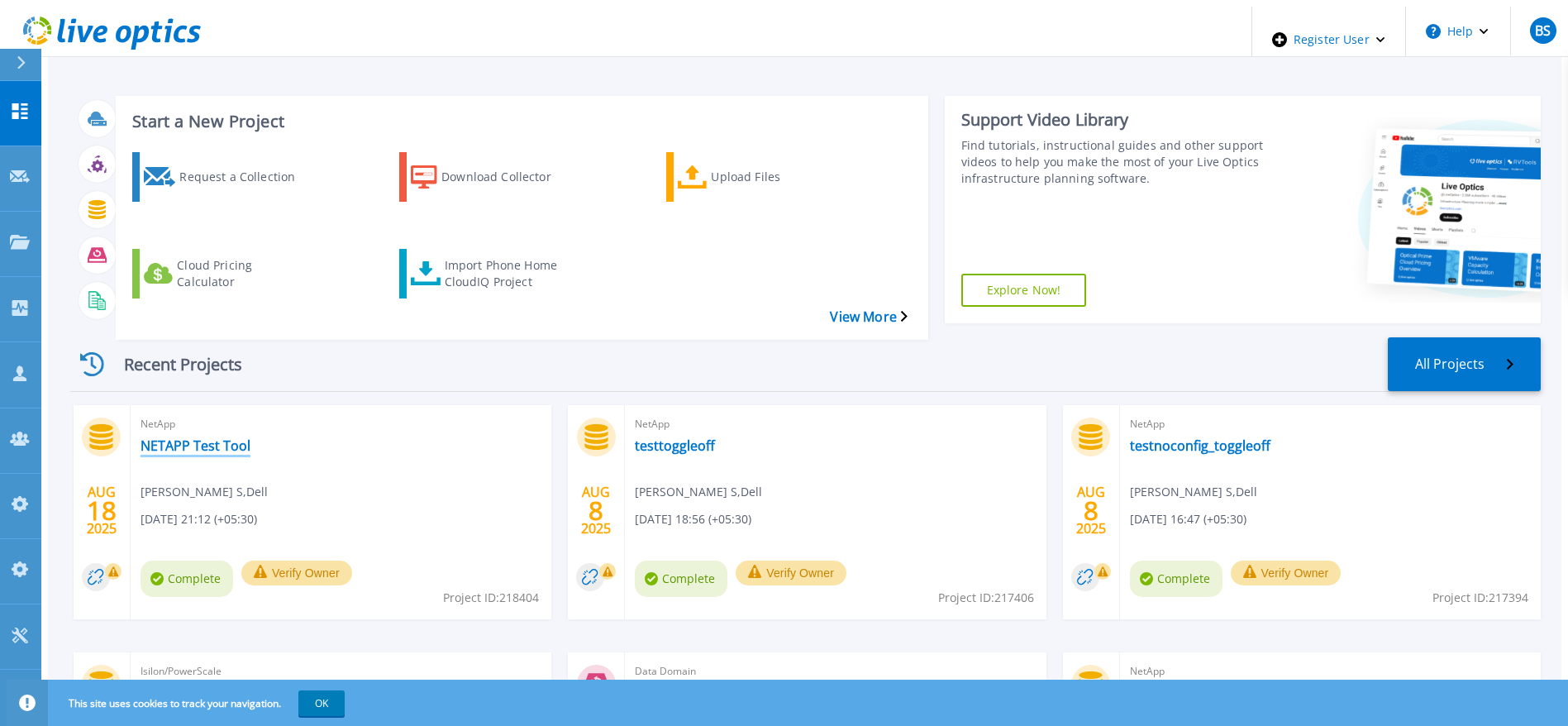
click at [195, 437] on link "NETAPP Test Tool" at bounding box center [195, 445] width 110 height 17
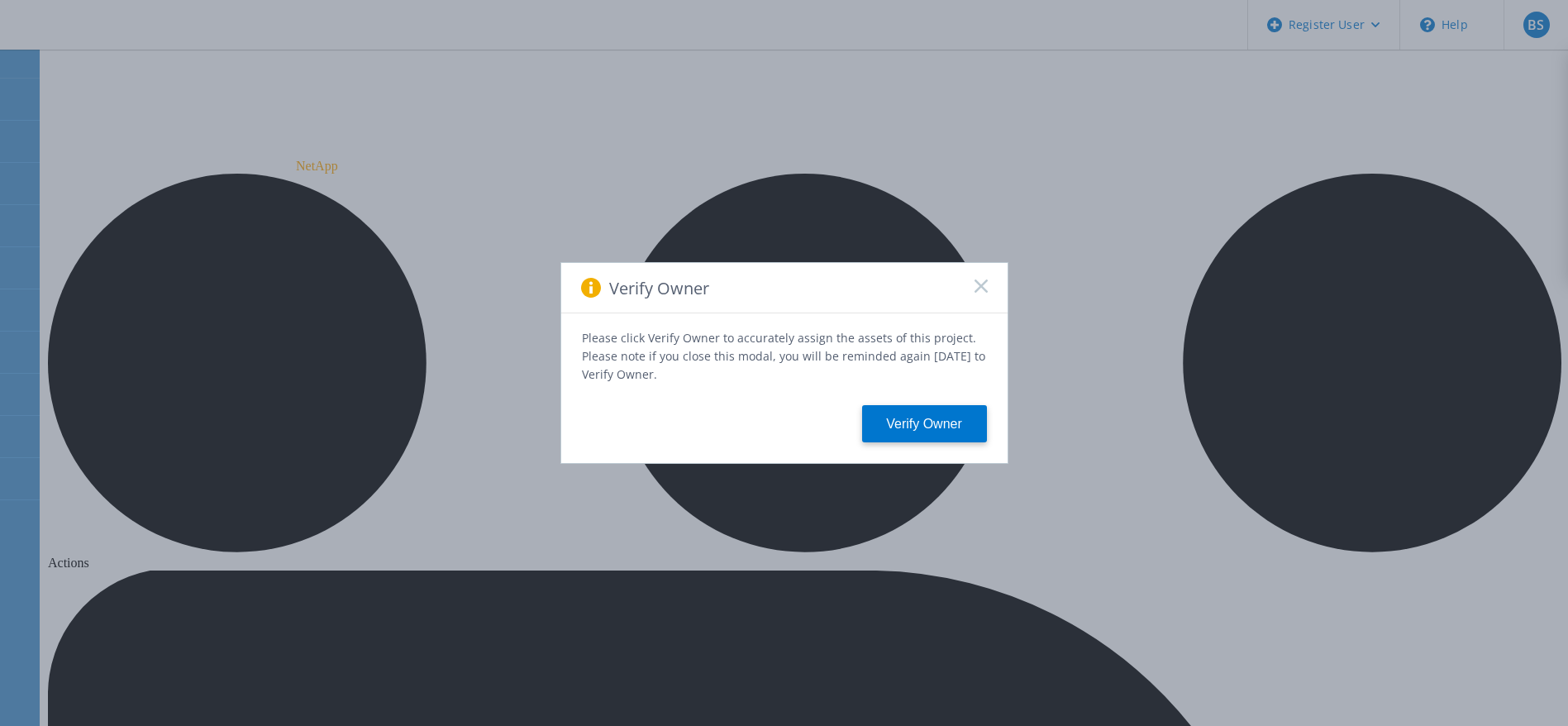
click at [974, 288] on icon at bounding box center [980, 285] width 13 height 13
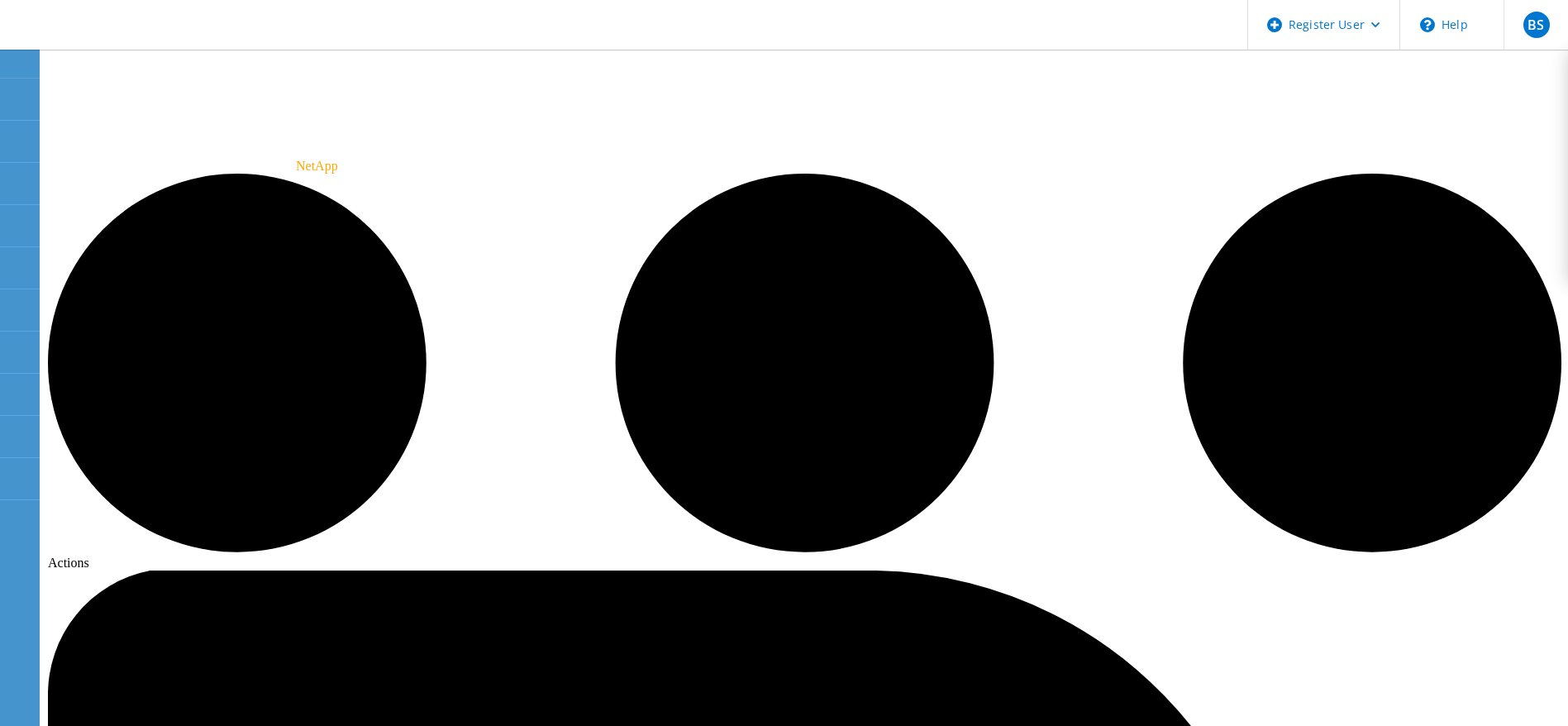
radio input "true"
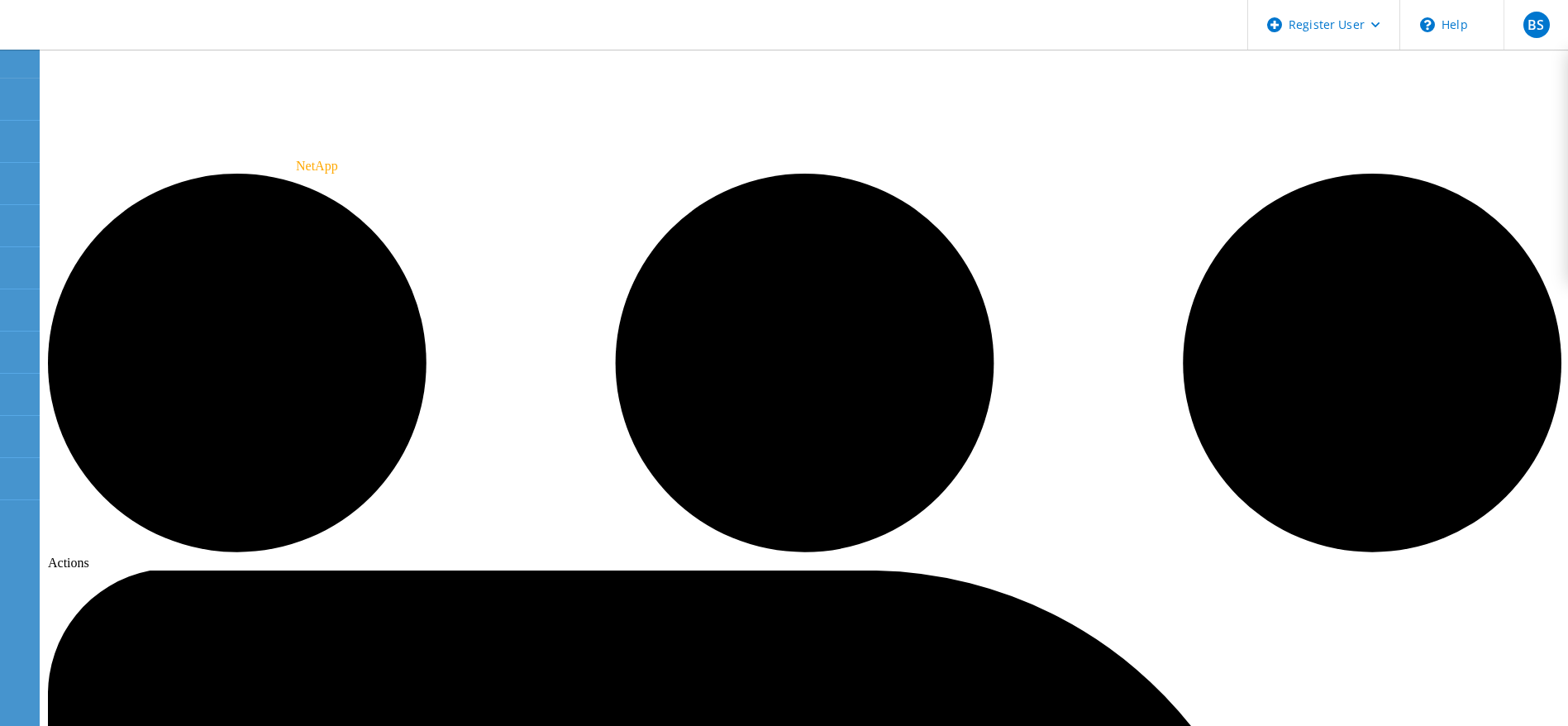
radio input "true"
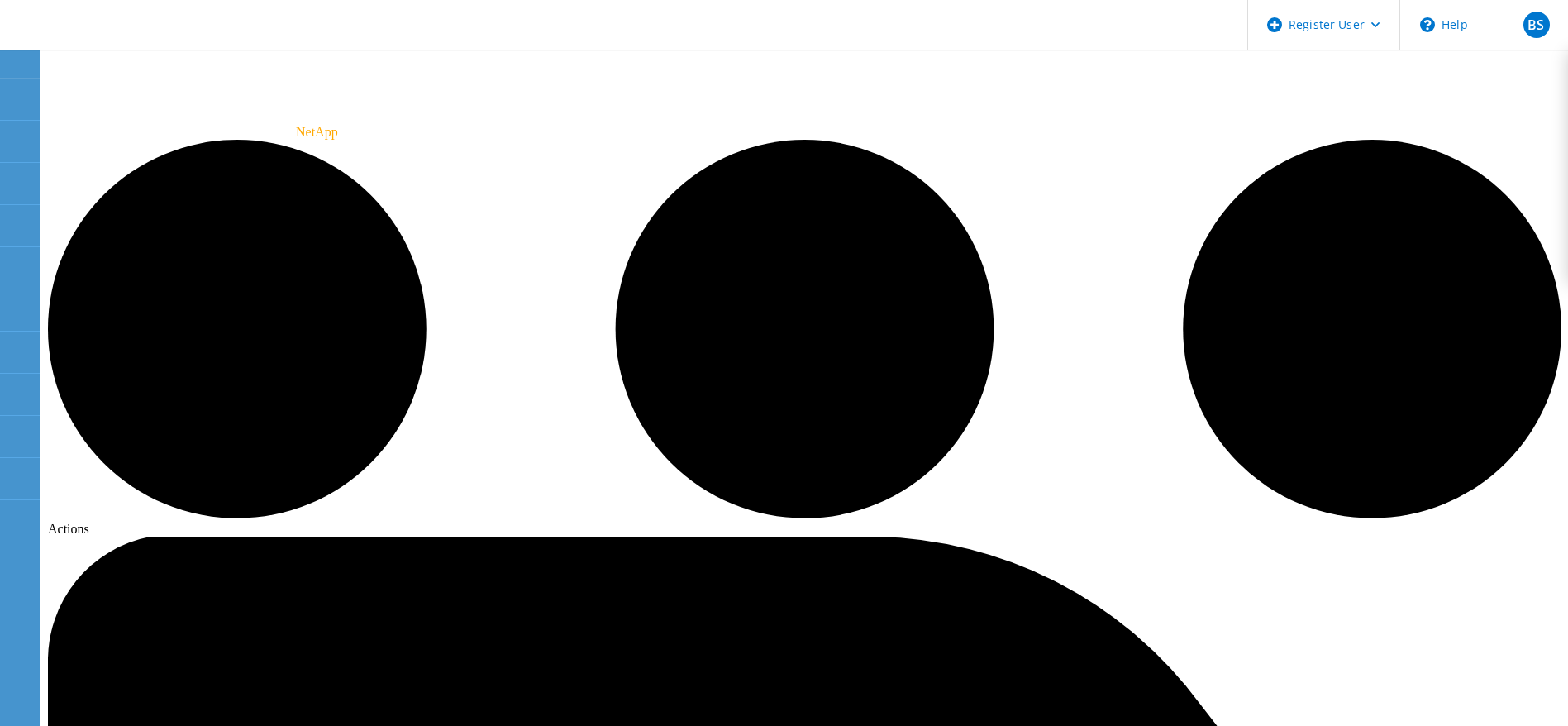
scroll to position [40, 0]
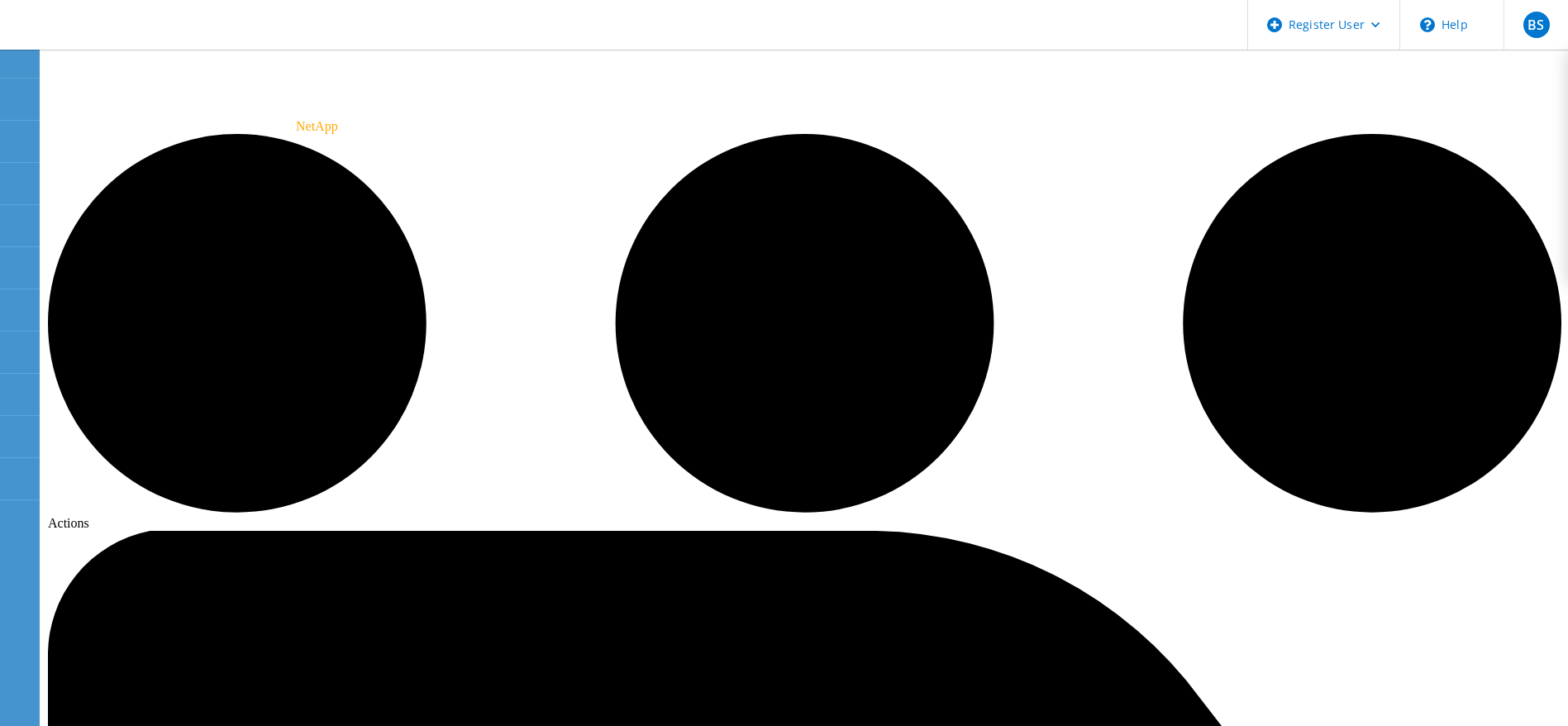
radio input "true"
radio input "false"
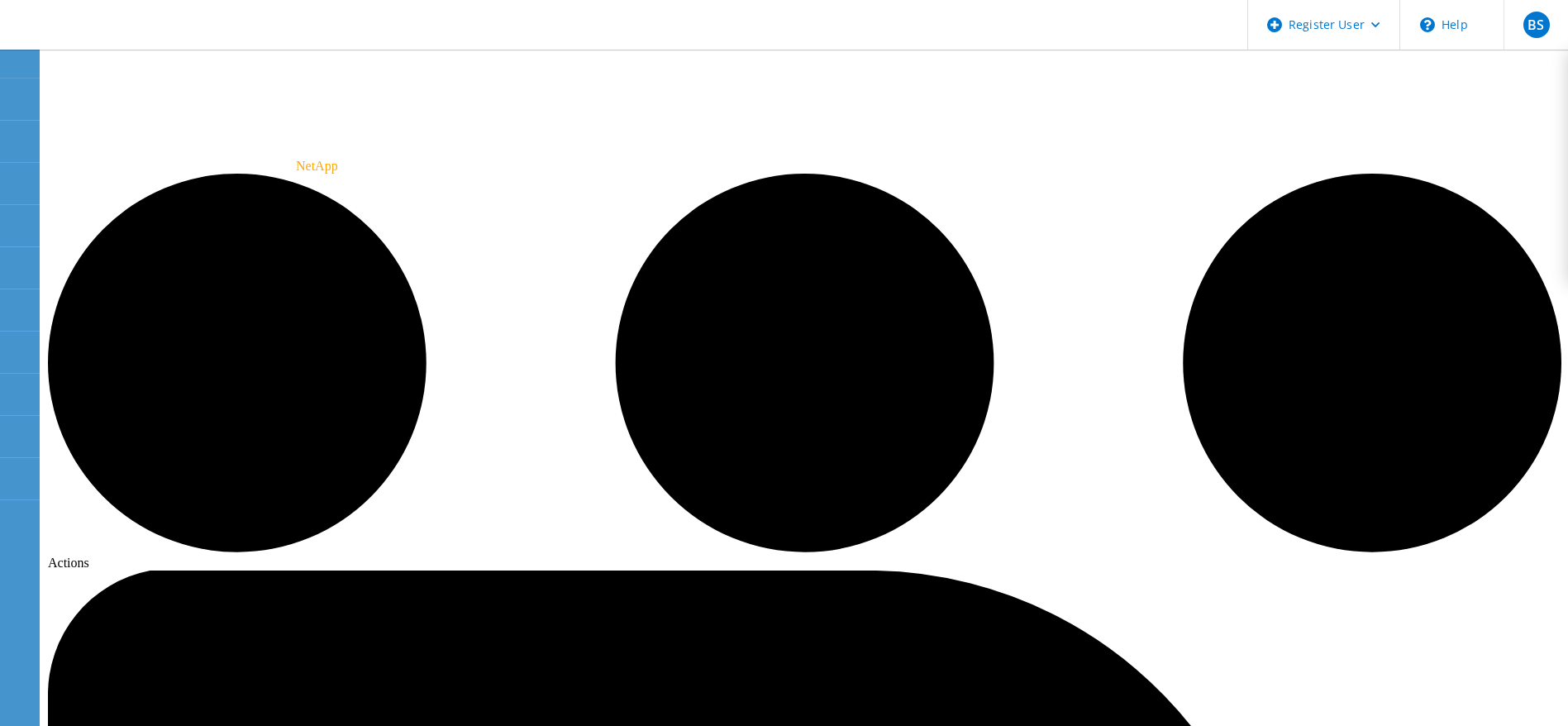
radio input "true"
radio input "false"
radio input "true"
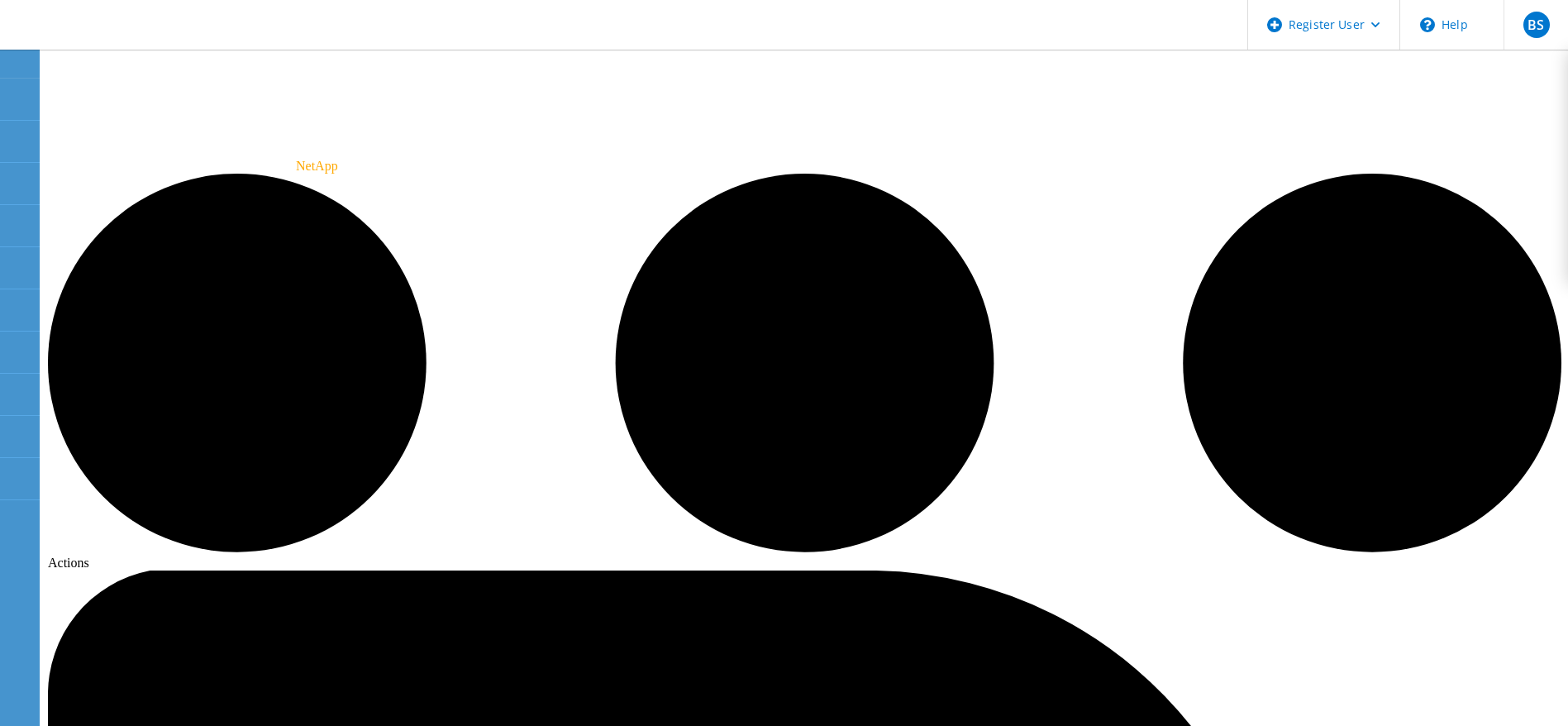
radio input "true"
radio input "false"
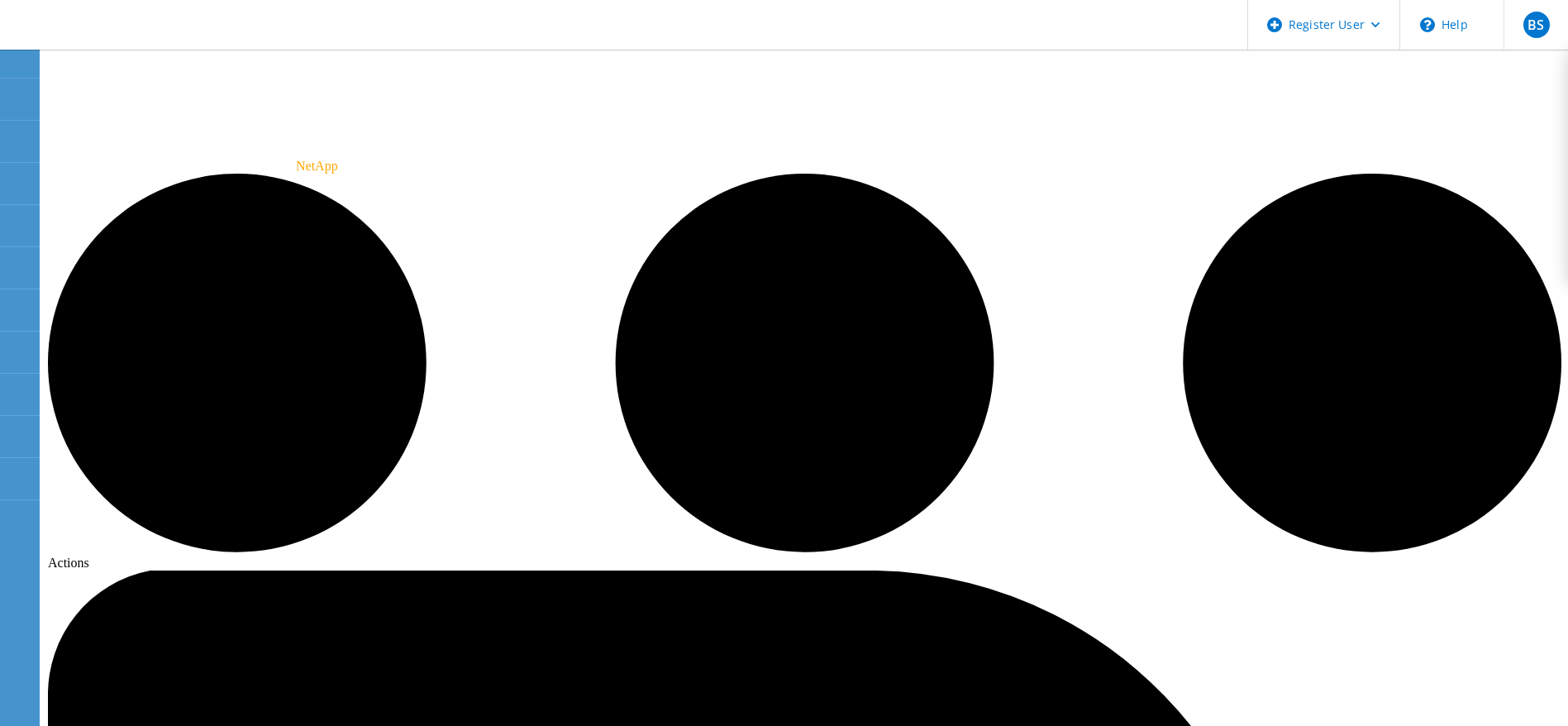
radio input "true"
radio input "false"
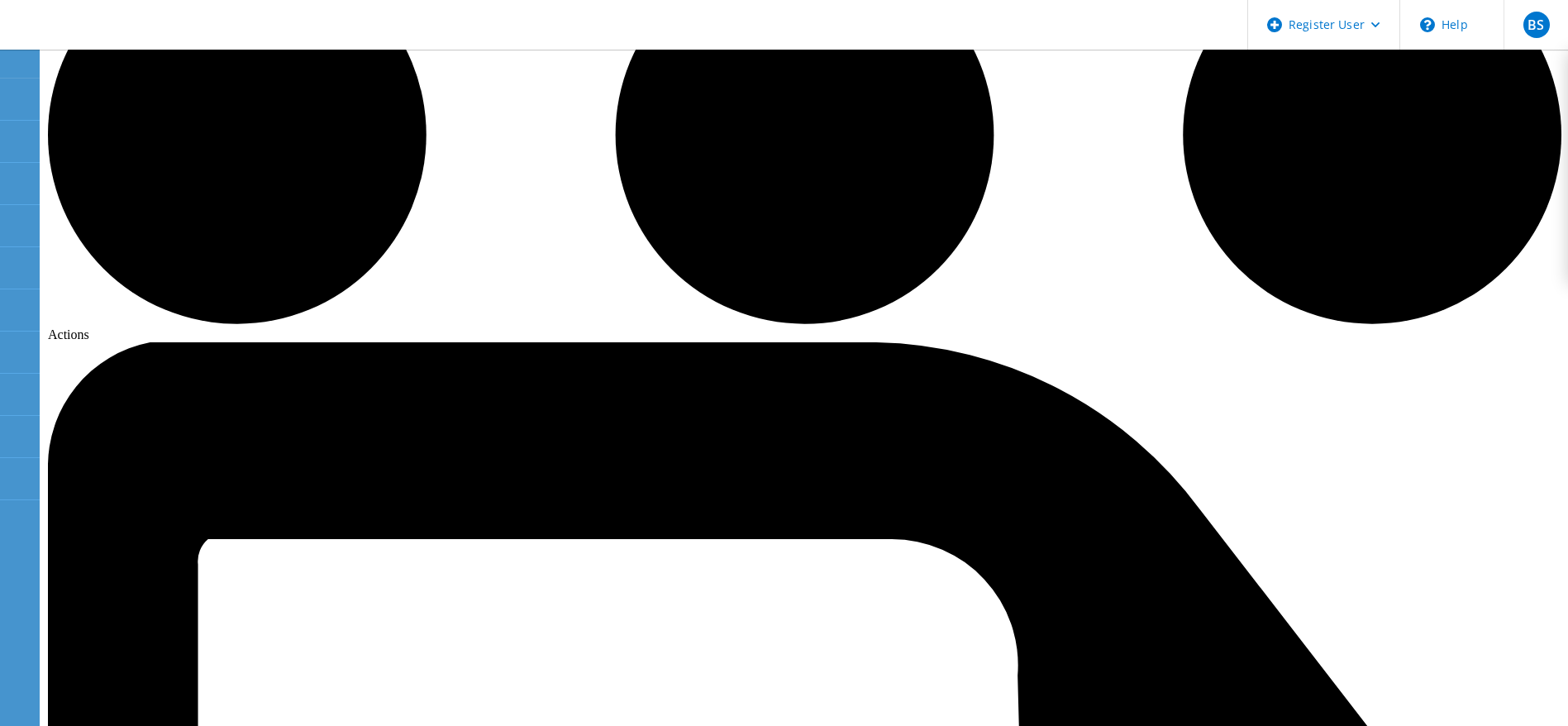
scroll to position [295, 0]
